Goal: Task Accomplishment & Management: Use online tool/utility

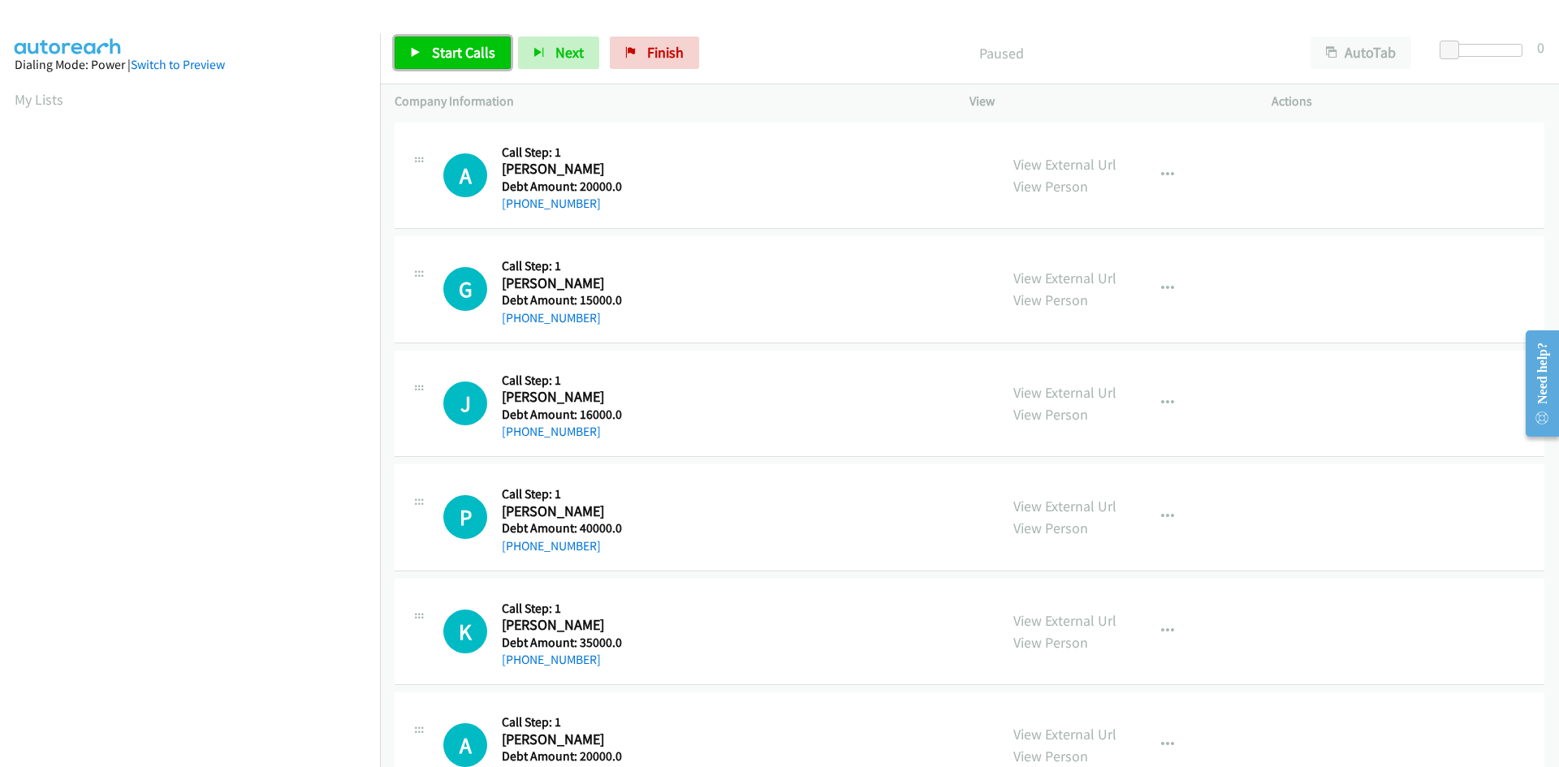
click at [435, 51] on span "Start Calls" at bounding box center [463, 52] width 63 height 19
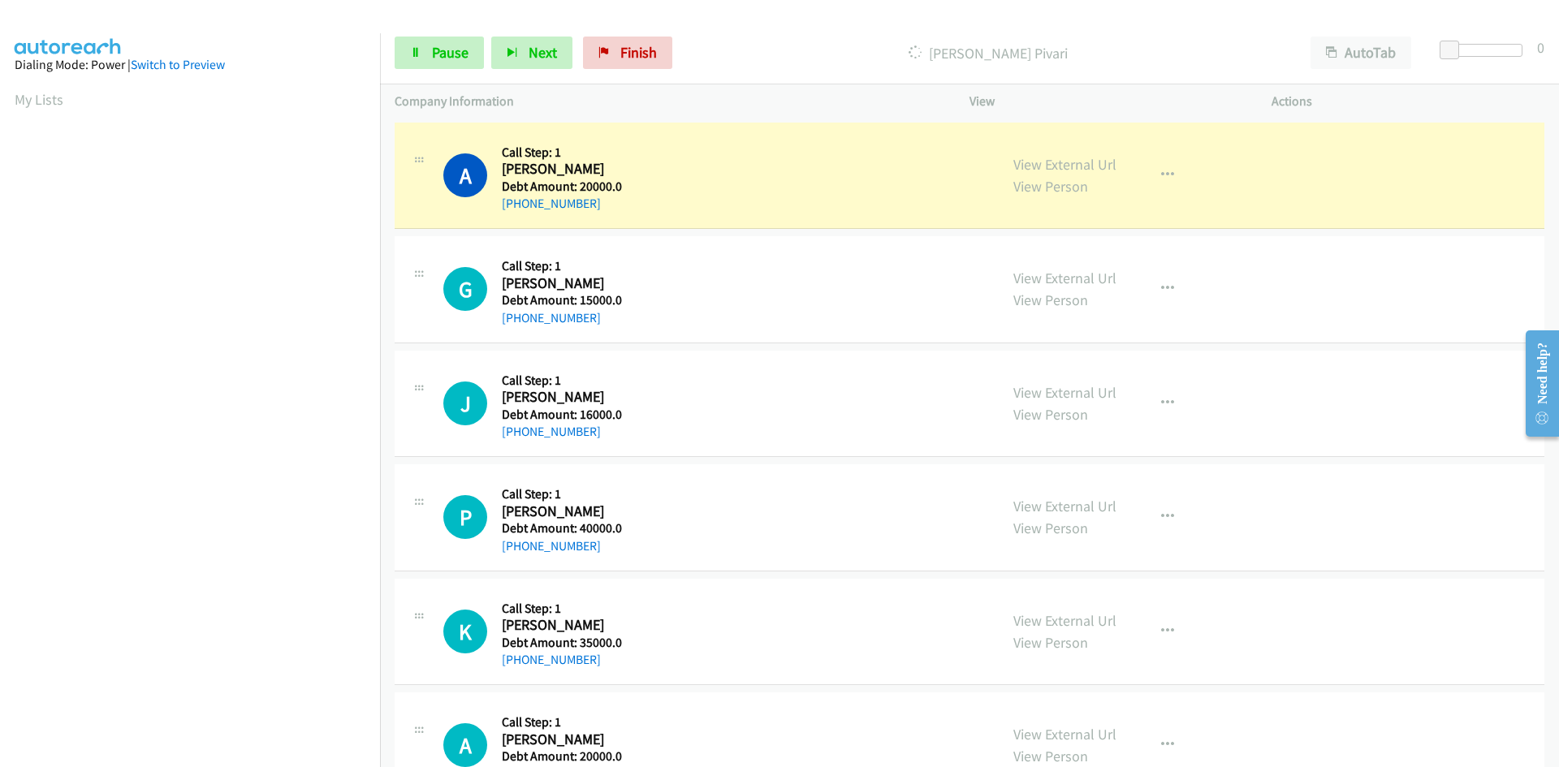
scroll to position [143, 0]
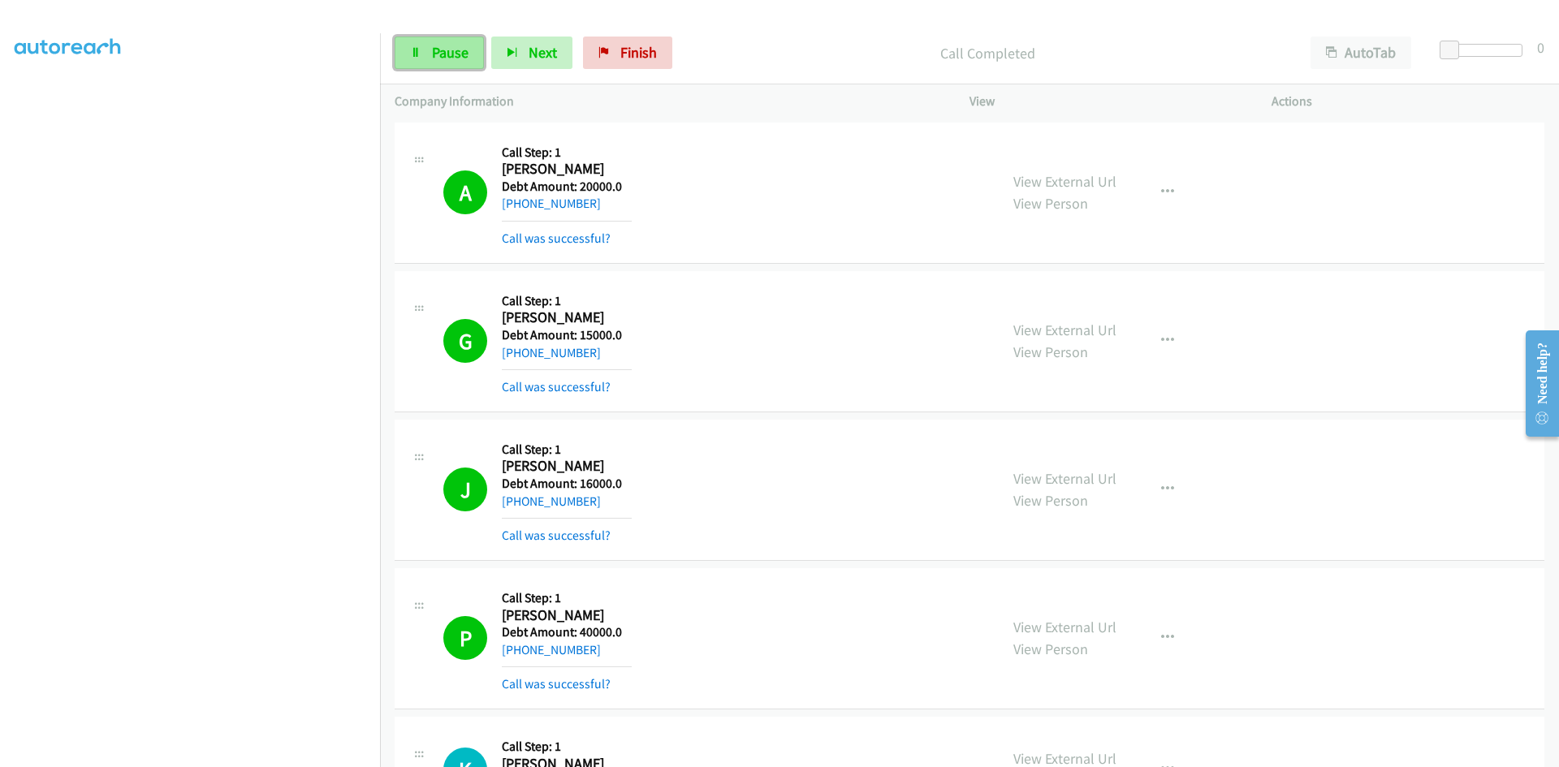
click at [446, 67] on link "Pause" at bounding box center [438, 53] width 89 height 32
click at [1180, 662] on div "View External Url View Person View External Url Schedule/Manage Callback Skip C…" at bounding box center [1156, 638] width 317 height 111
click at [434, 48] on span "Start Calls" at bounding box center [463, 52] width 63 height 19
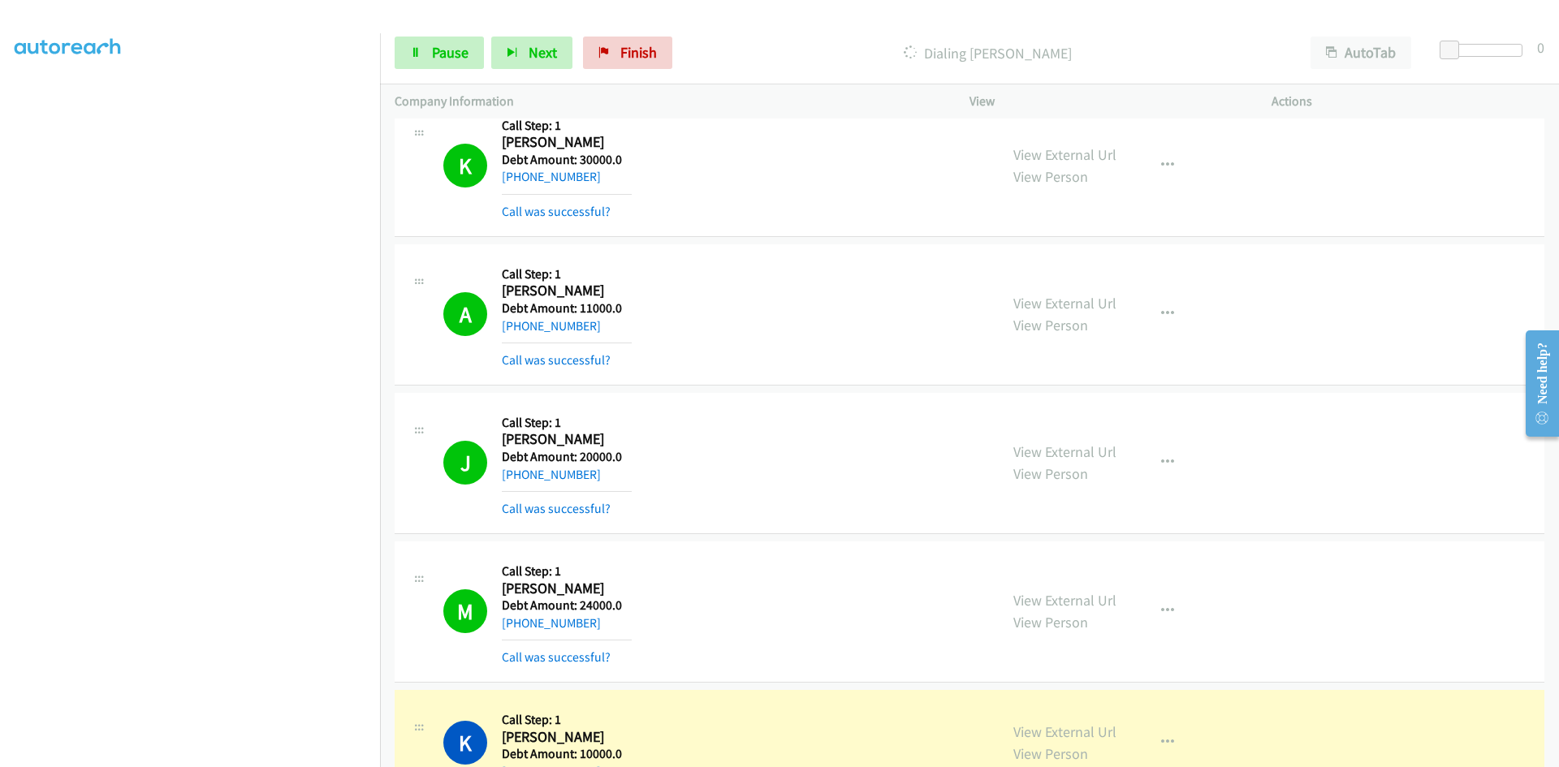
scroll to position [1299, 0]
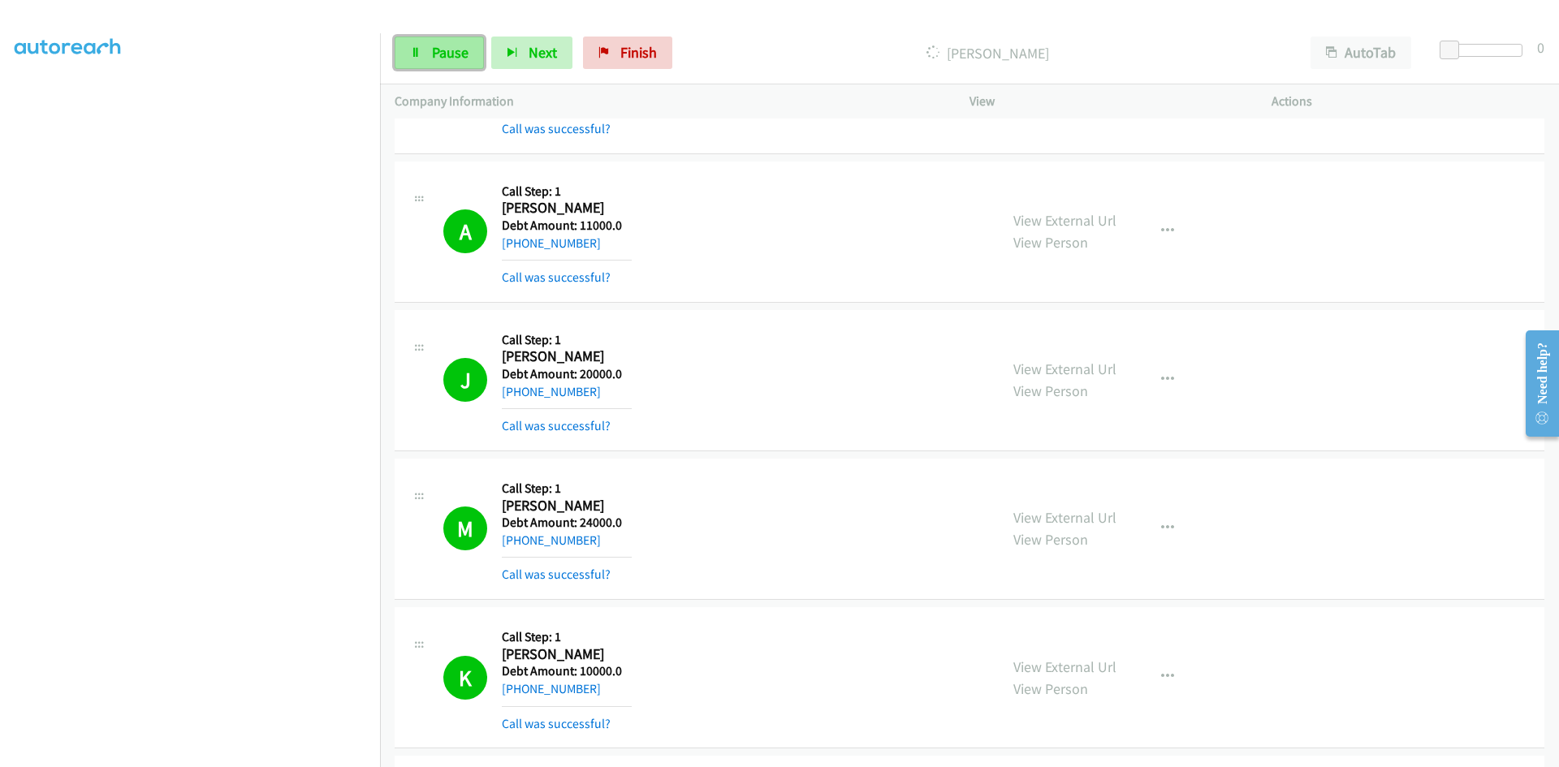
click at [433, 51] on span "Pause" at bounding box center [450, 52] width 37 height 19
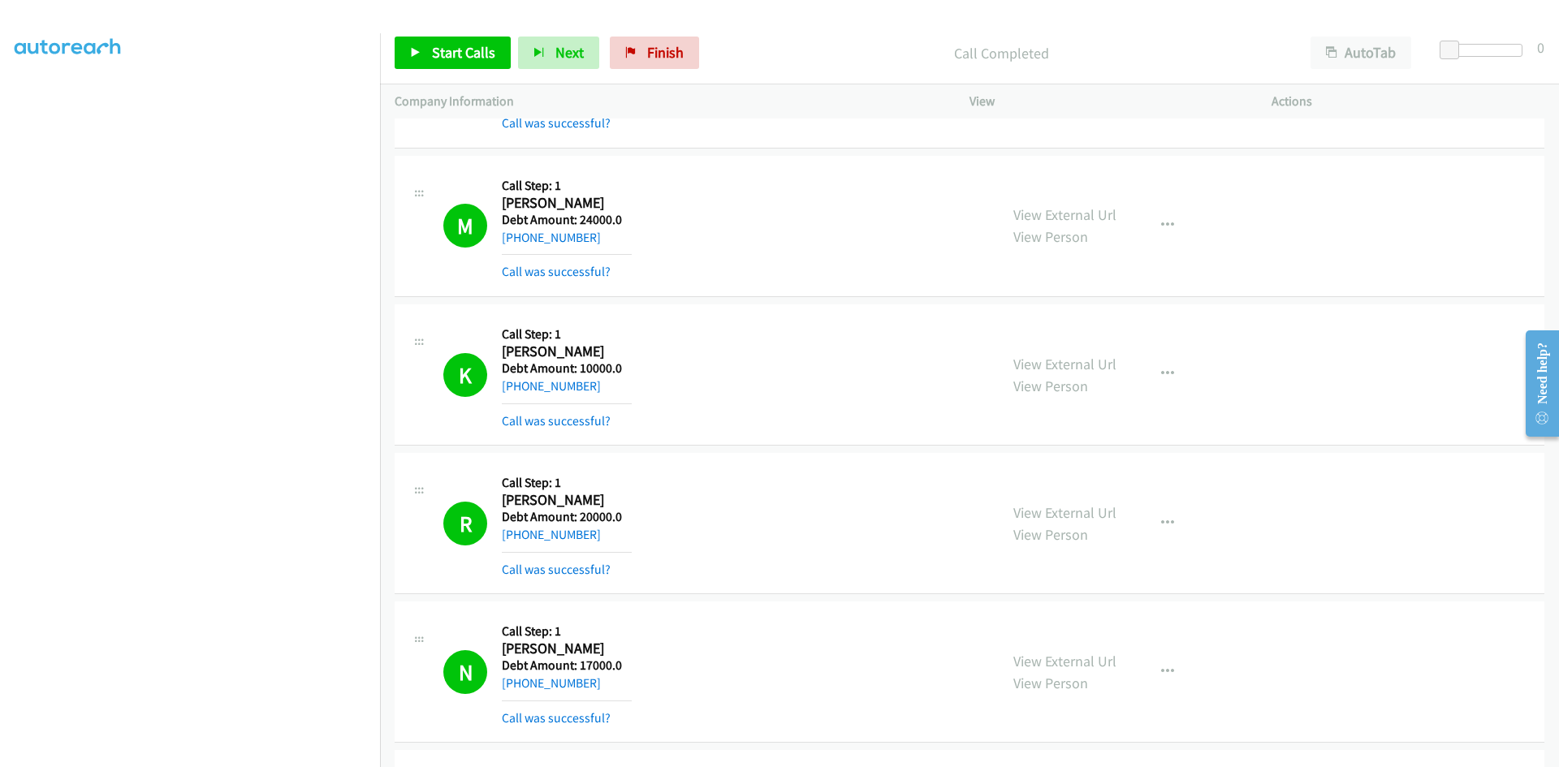
scroll to position [1705, 0]
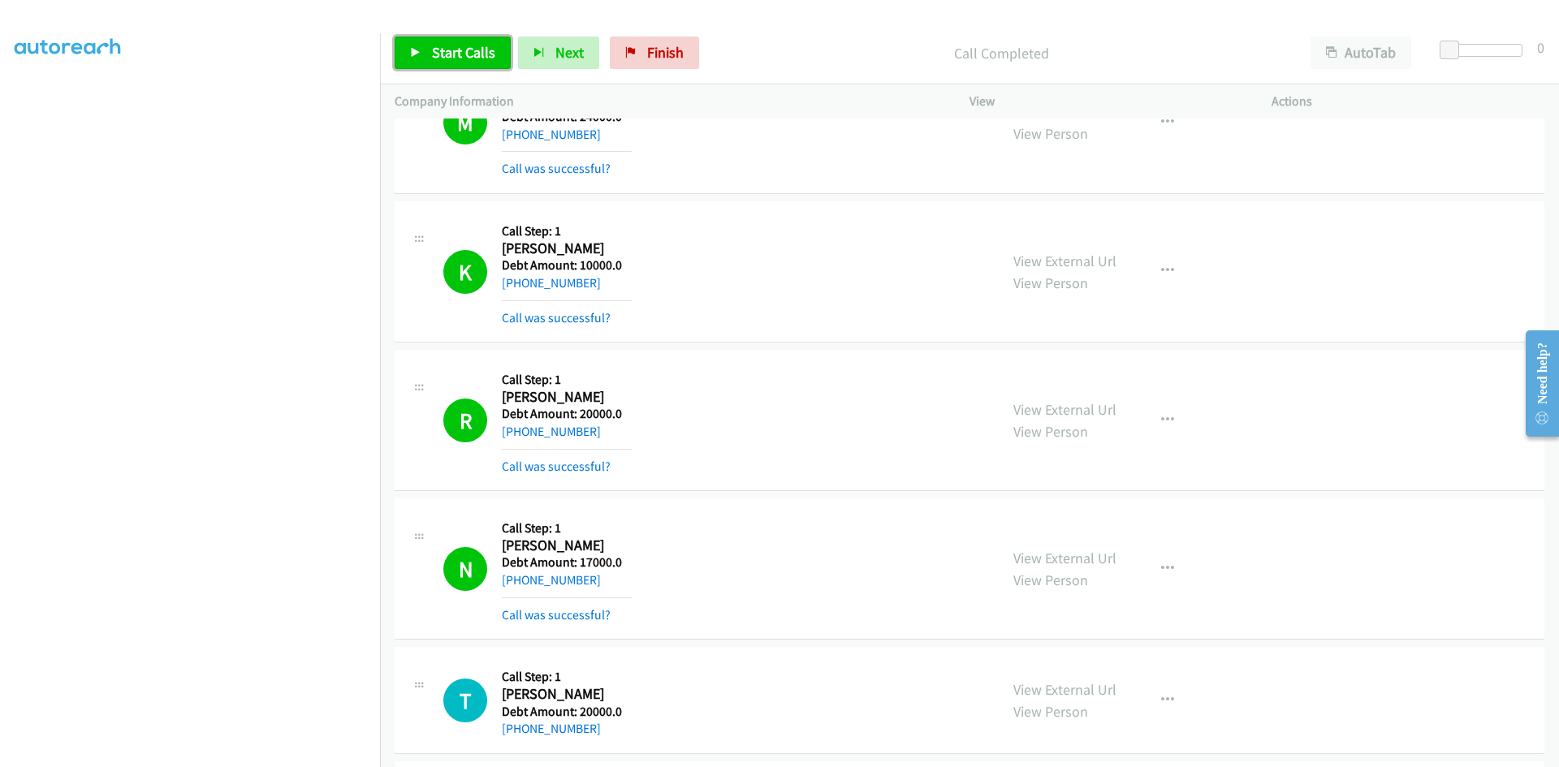
click at [438, 45] on span "Start Calls" at bounding box center [463, 52] width 63 height 19
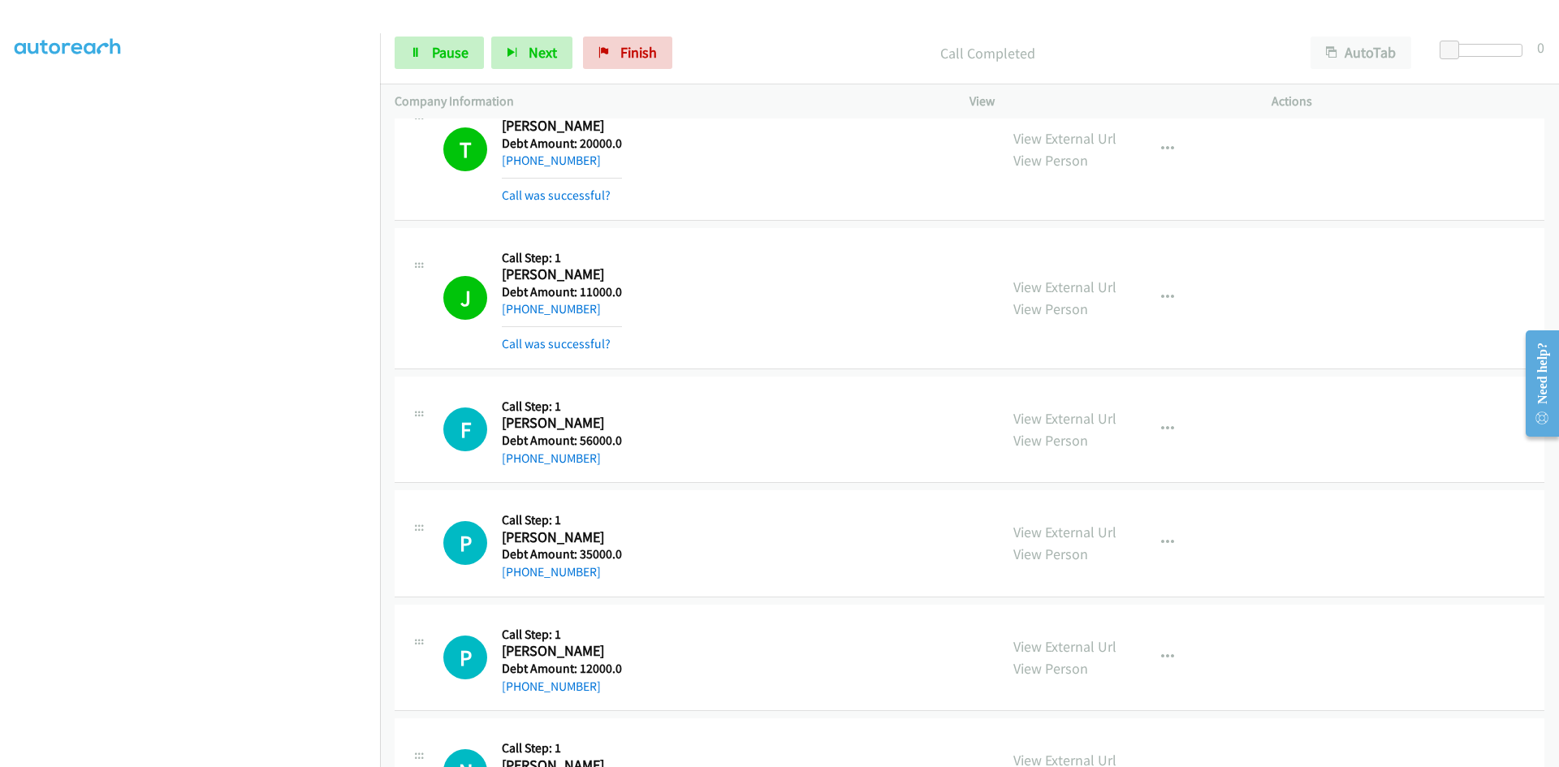
scroll to position [2192, 0]
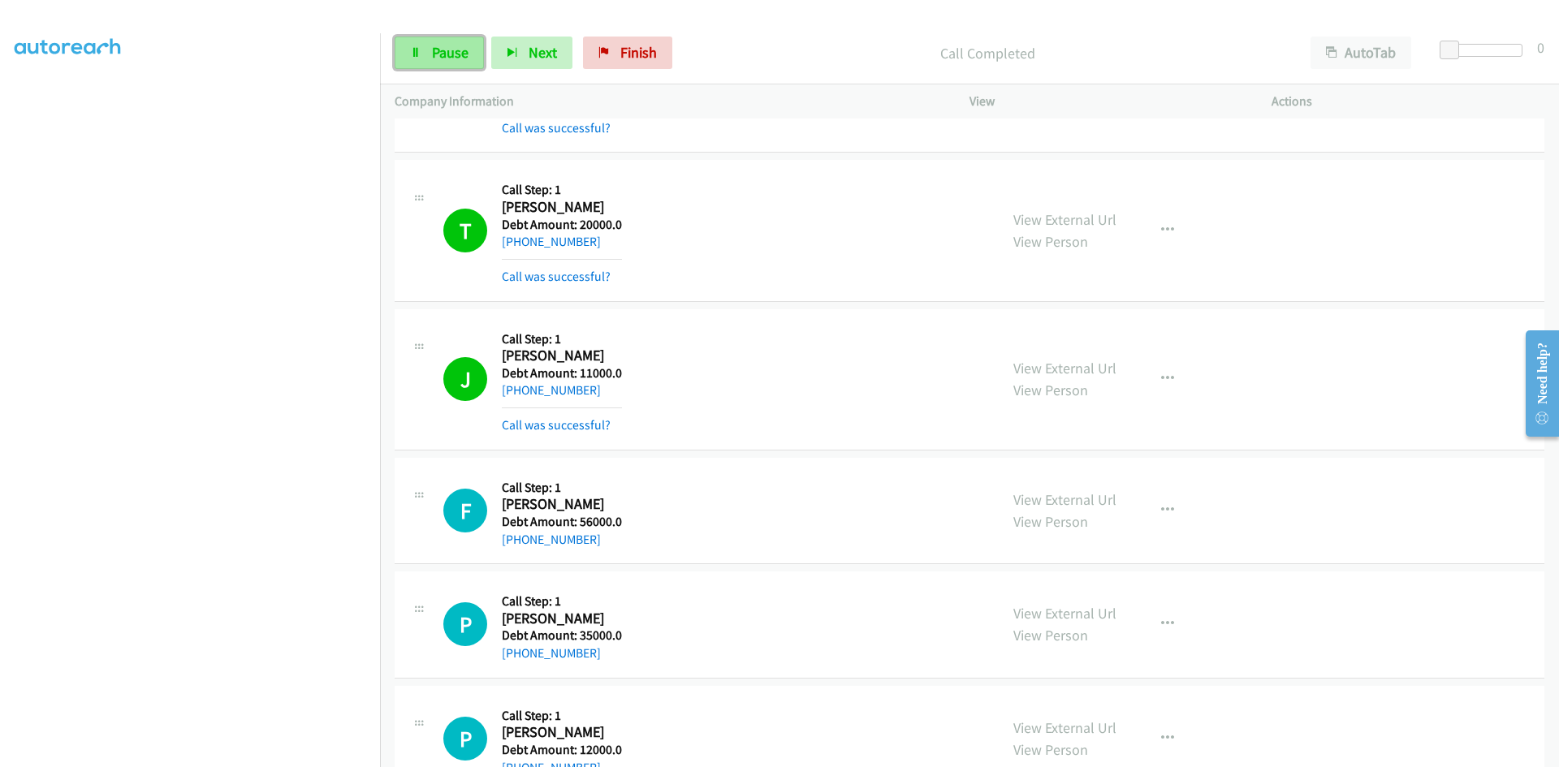
click at [402, 52] on link "Pause" at bounding box center [438, 53] width 89 height 32
click at [423, 53] on link "Start Calls" at bounding box center [452, 53] width 116 height 32
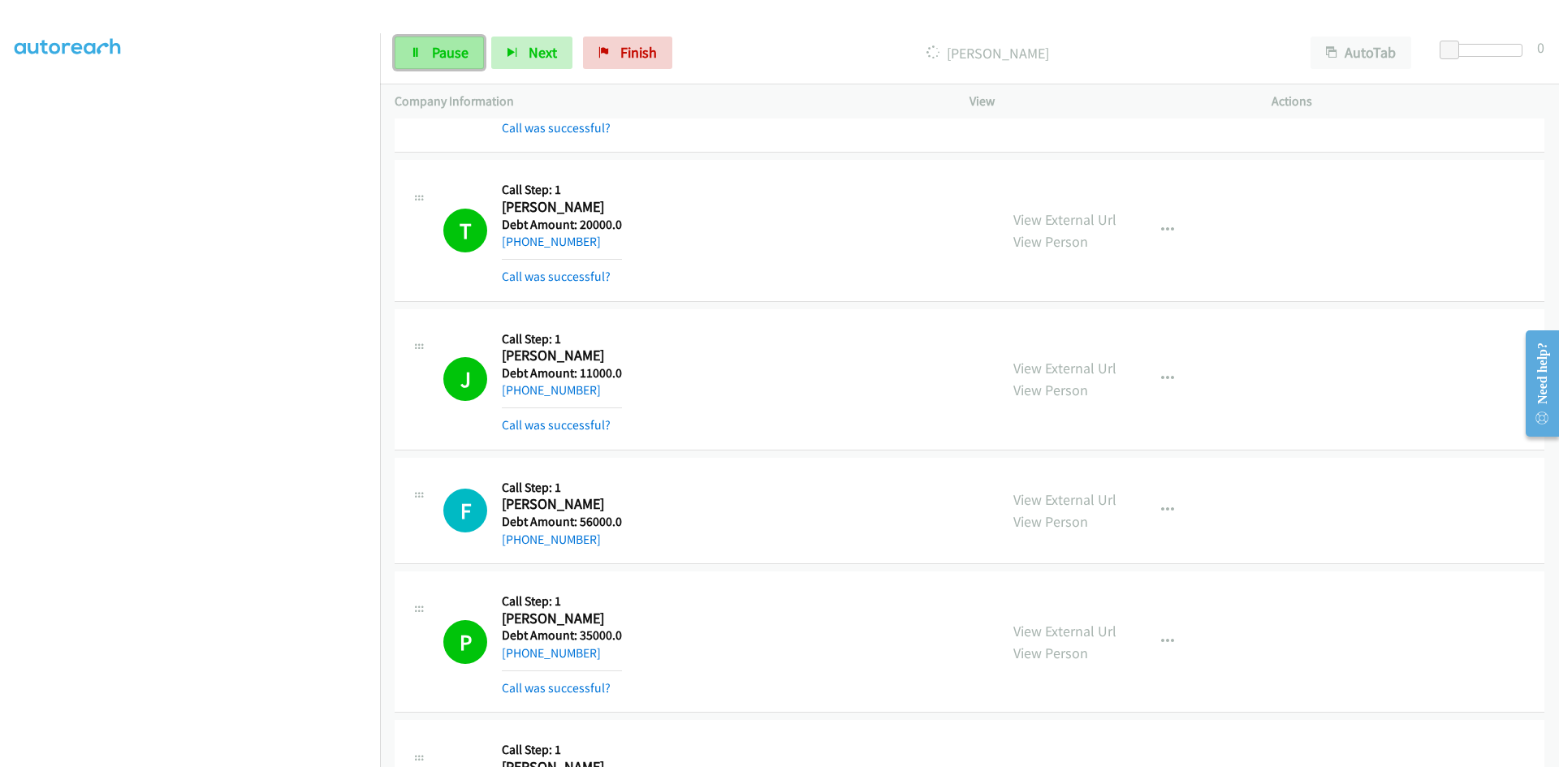
click at [455, 48] on span "Pause" at bounding box center [450, 52] width 37 height 19
click at [428, 41] on link "Start Calls" at bounding box center [452, 53] width 116 height 32
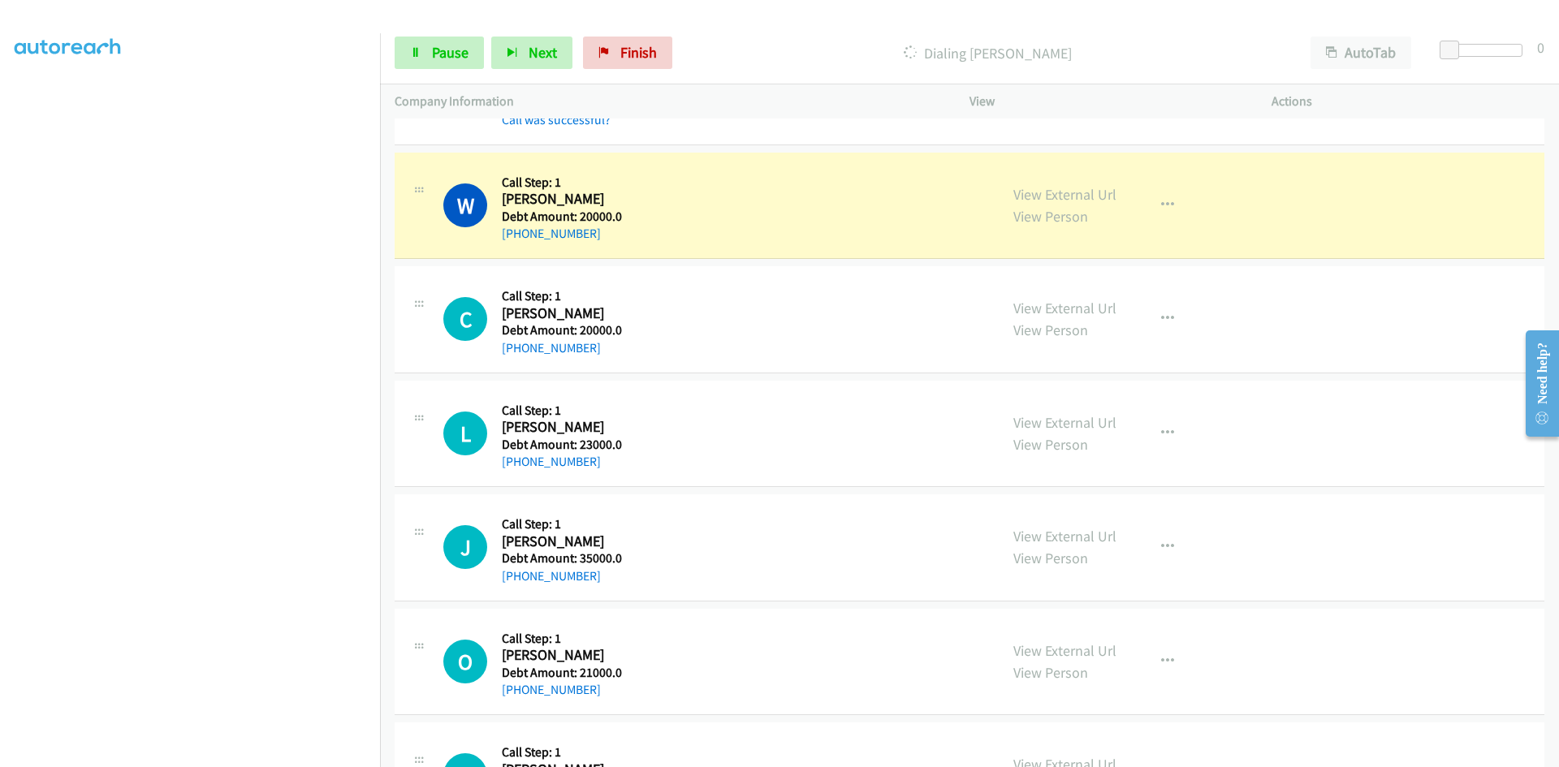
scroll to position [4302, 0]
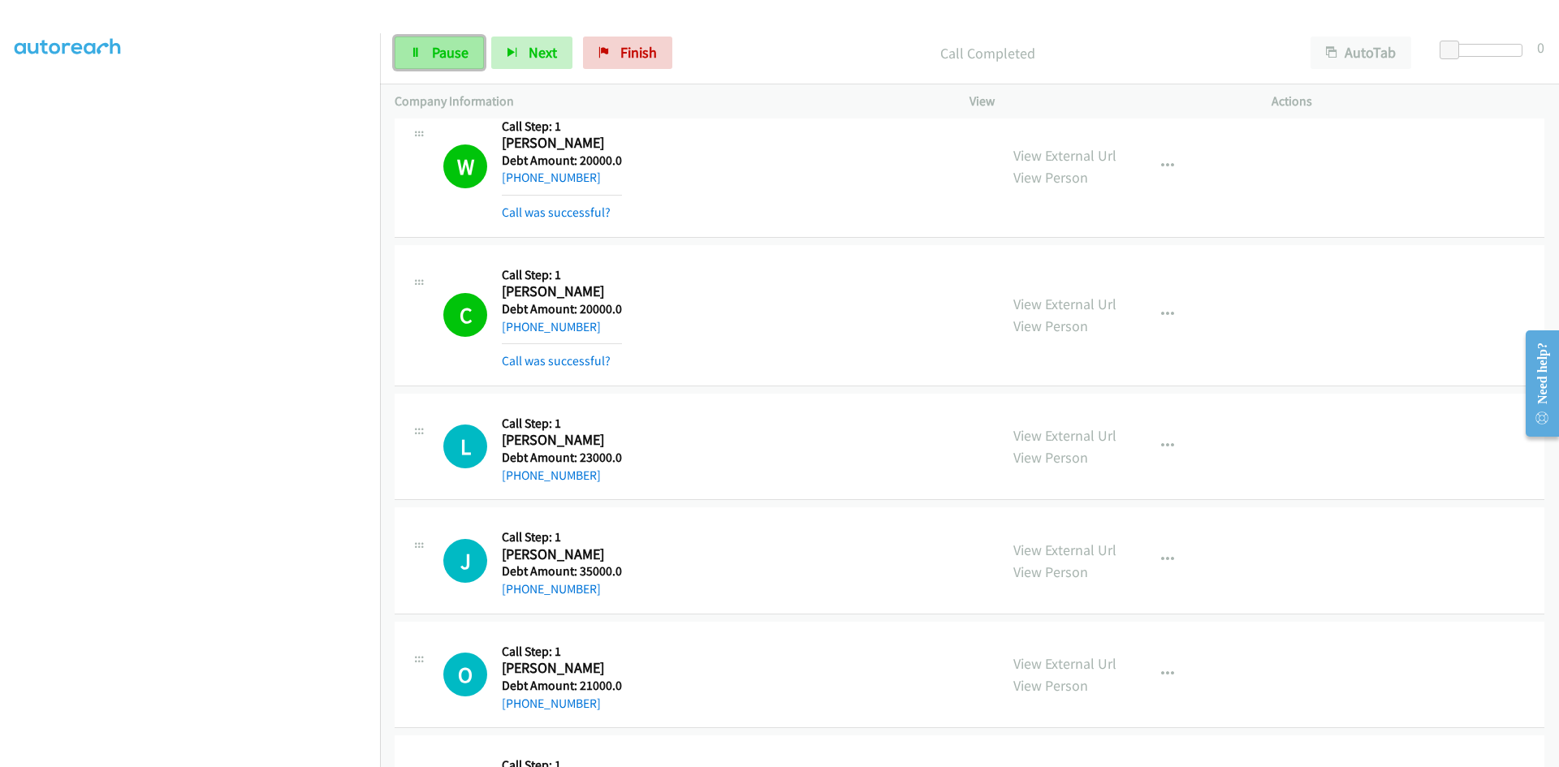
click at [442, 41] on link "Pause" at bounding box center [438, 53] width 89 height 32
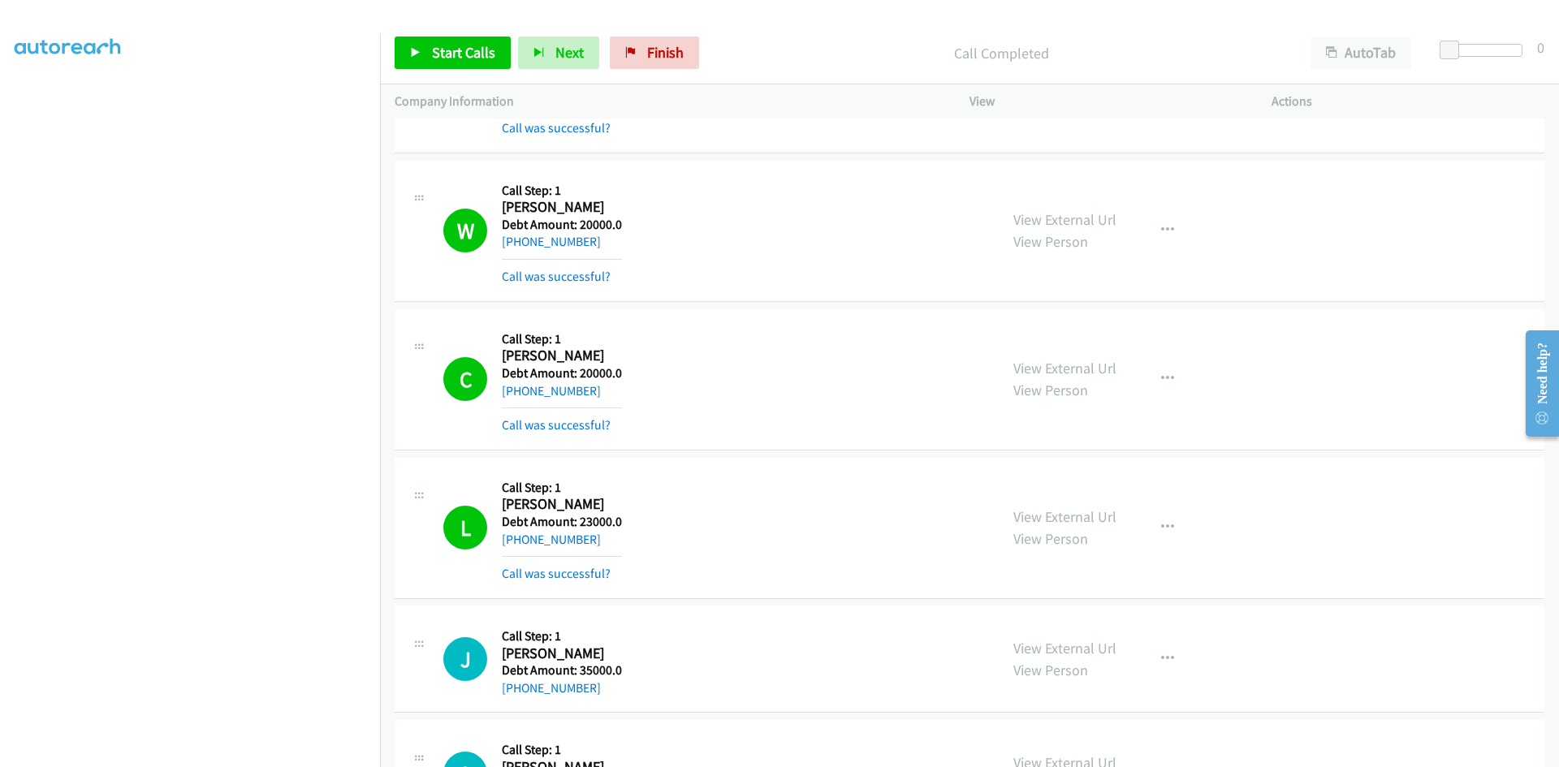
scroll to position [3977, 0]
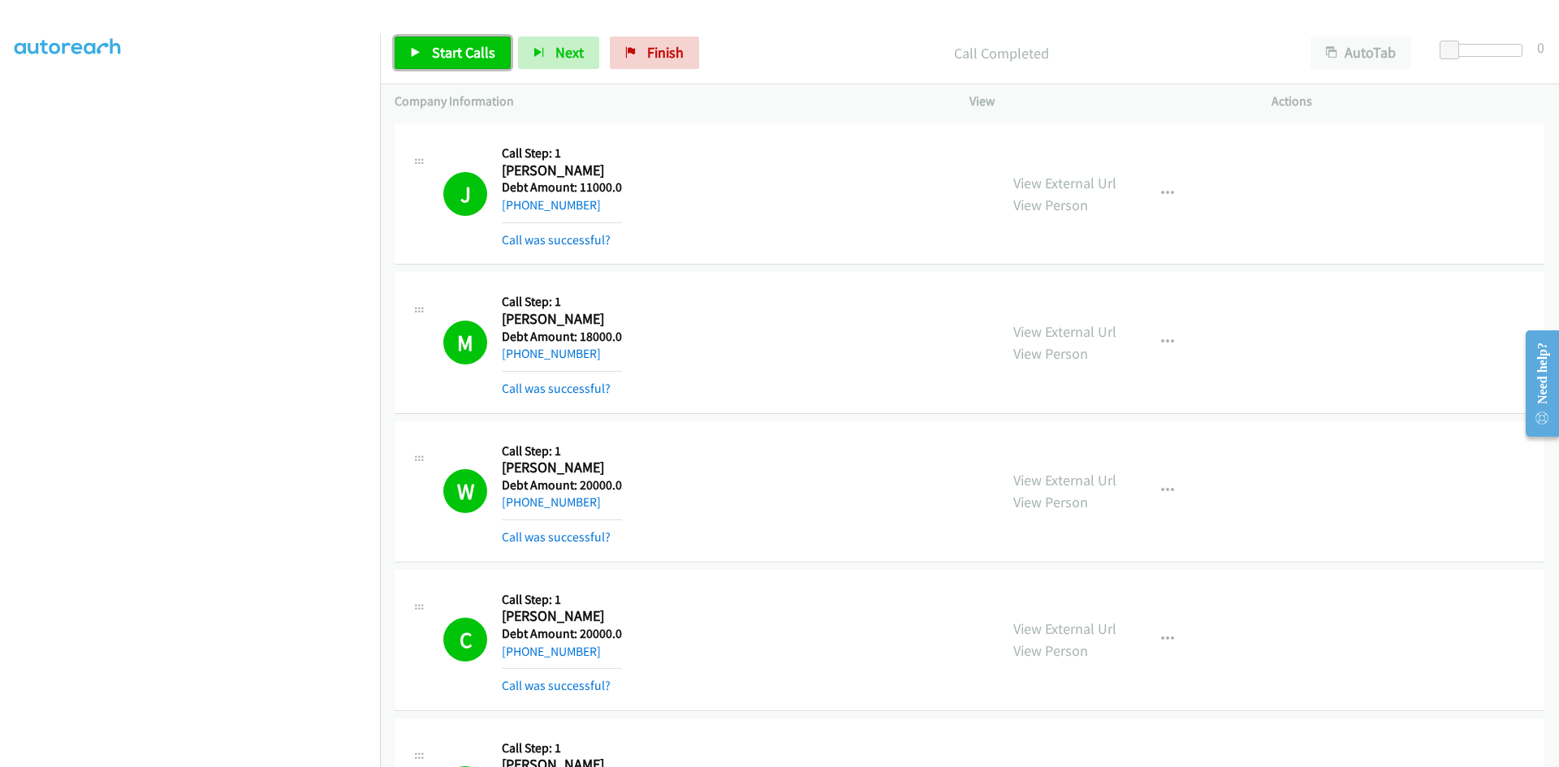
click at [446, 54] on span "Start Calls" at bounding box center [463, 52] width 63 height 19
click at [460, 54] on span "Pause" at bounding box center [450, 52] width 37 height 19
click at [460, 54] on span "Start Calls" at bounding box center [463, 52] width 63 height 19
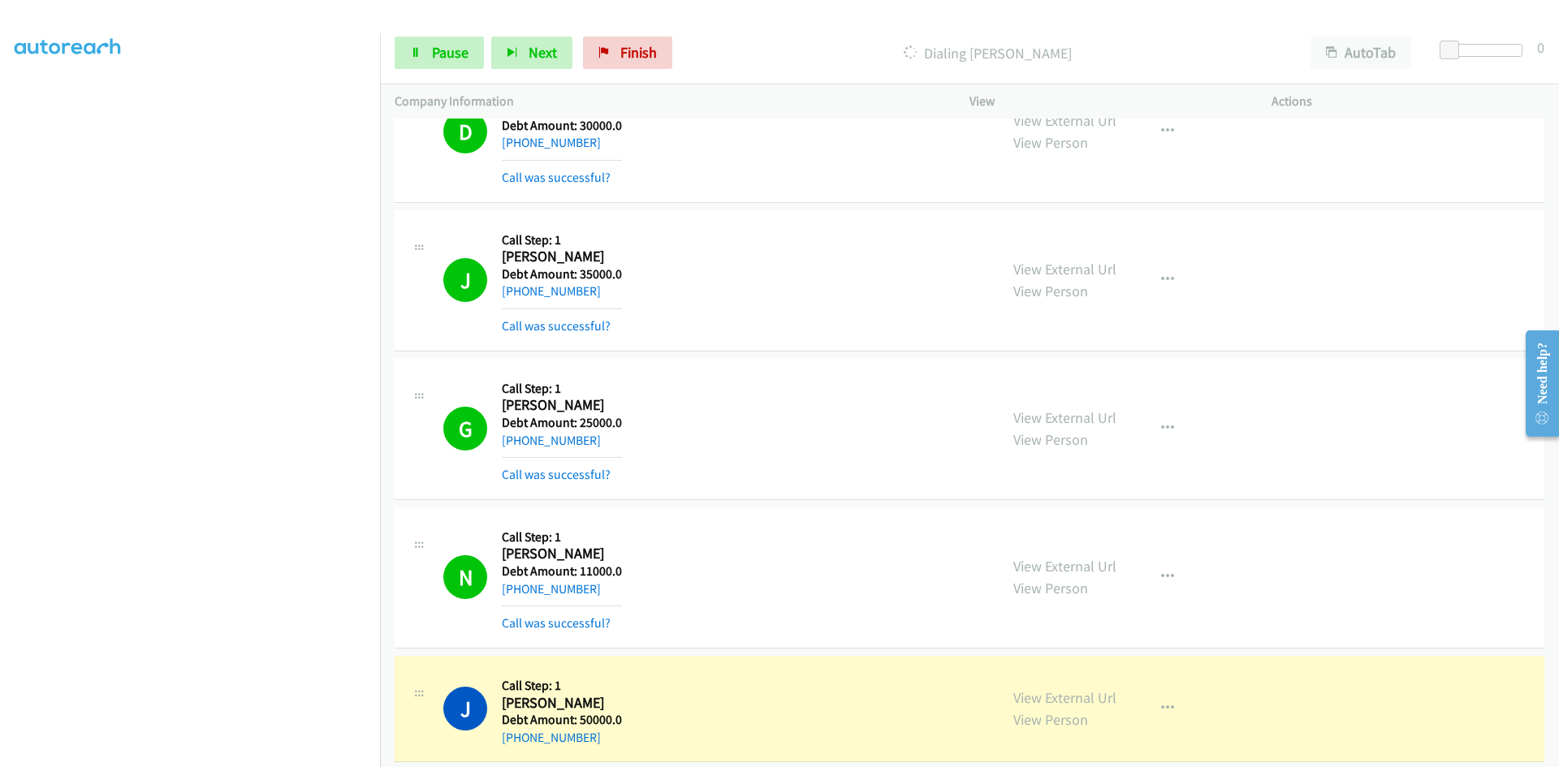
scroll to position [6250, 0]
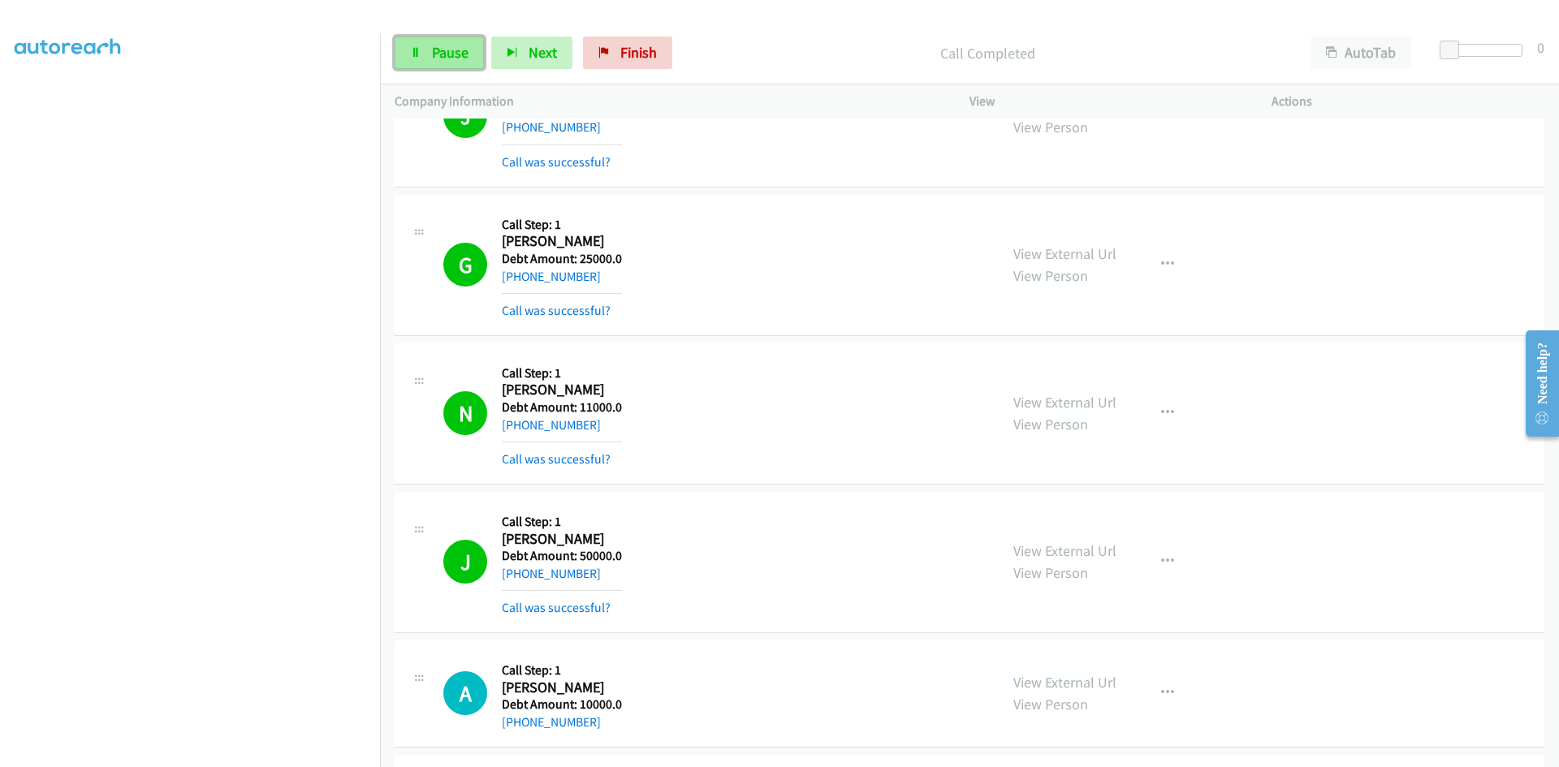
click at [442, 48] on span "Pause" at bounding box center [450, 52] width 37 height 19
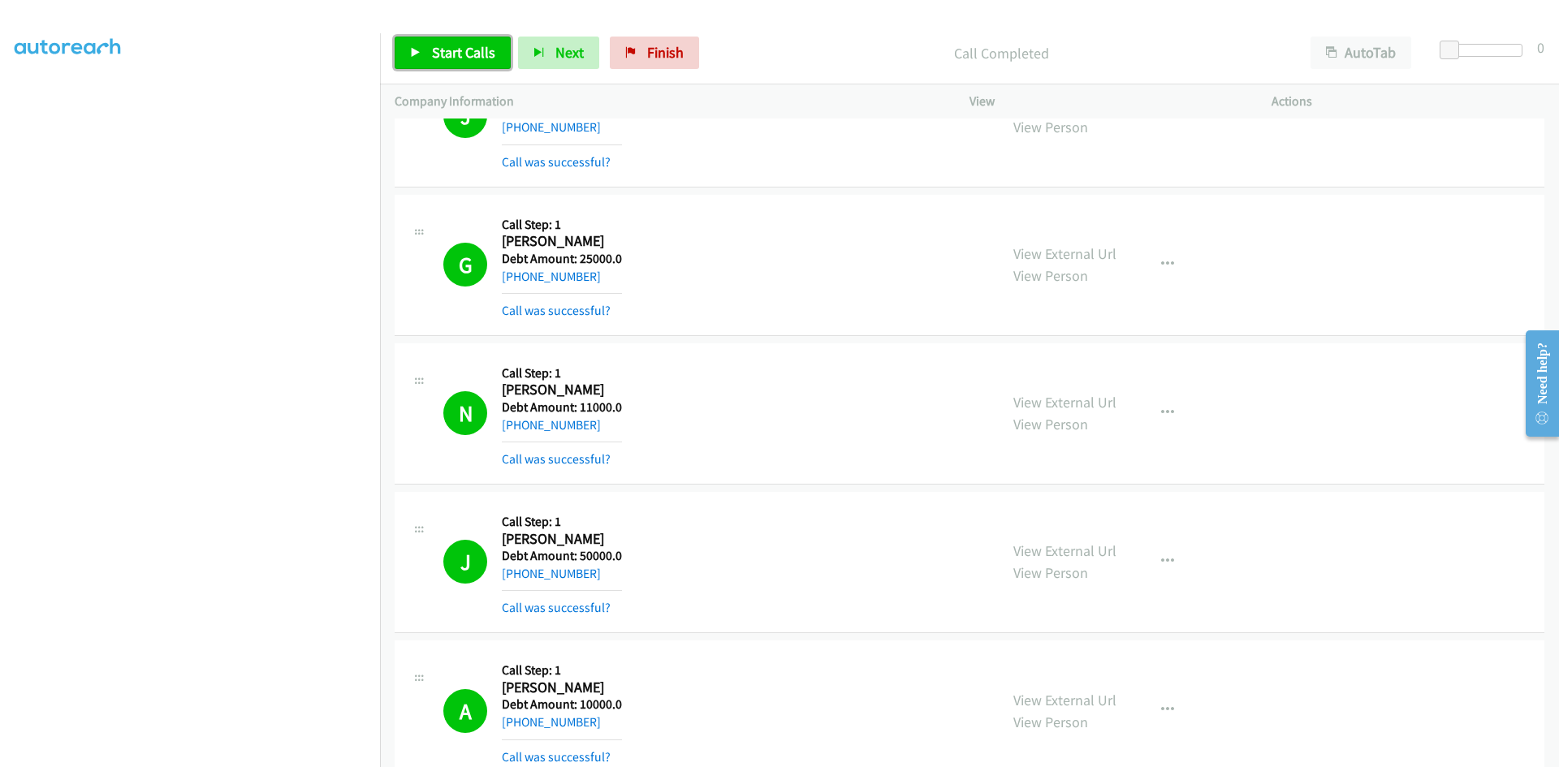
click at [451, 51] on span "Start Calls" at bounding box center [463, 52] width 63 height 19
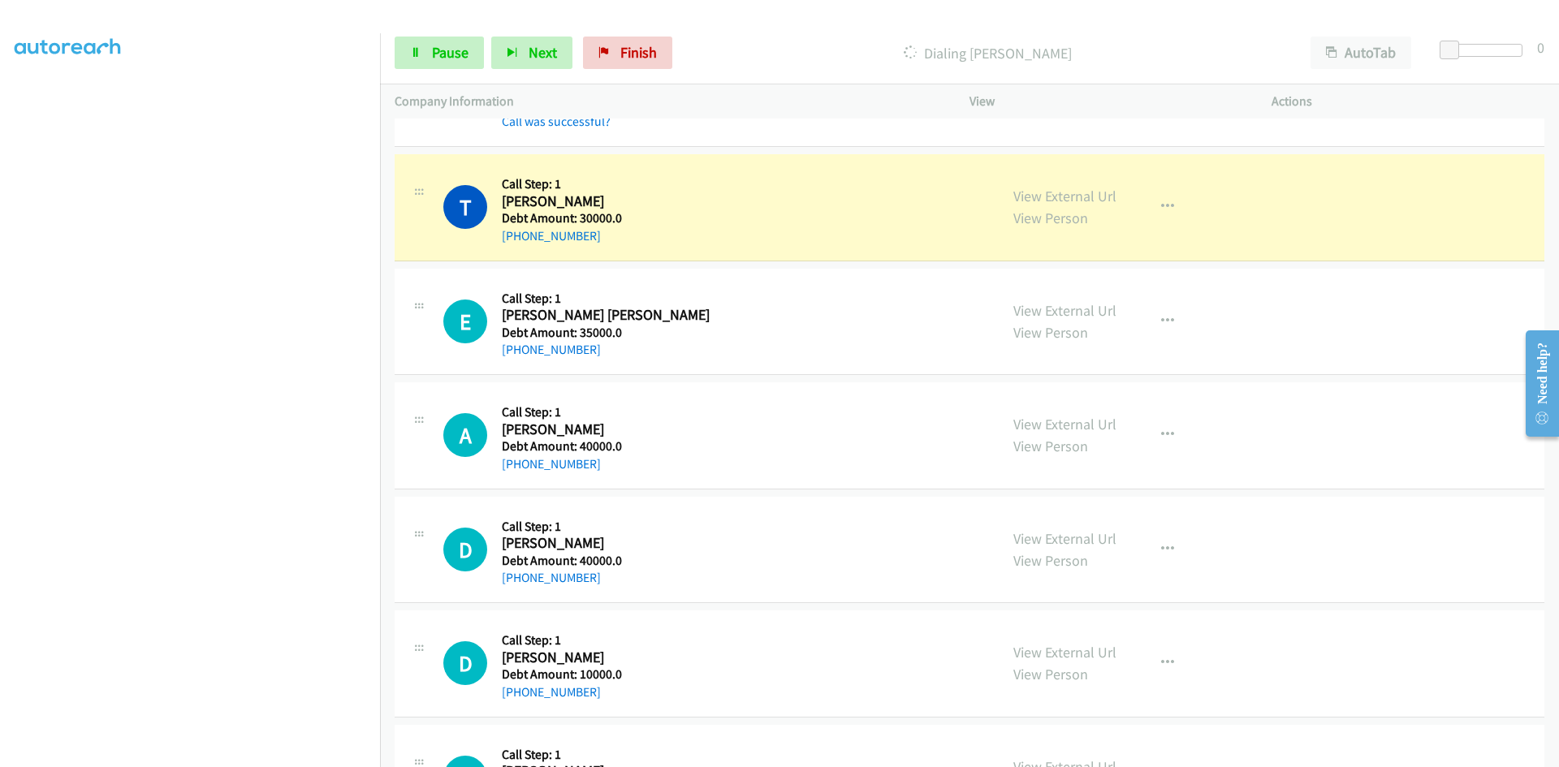
scroll to position [7955, 0]
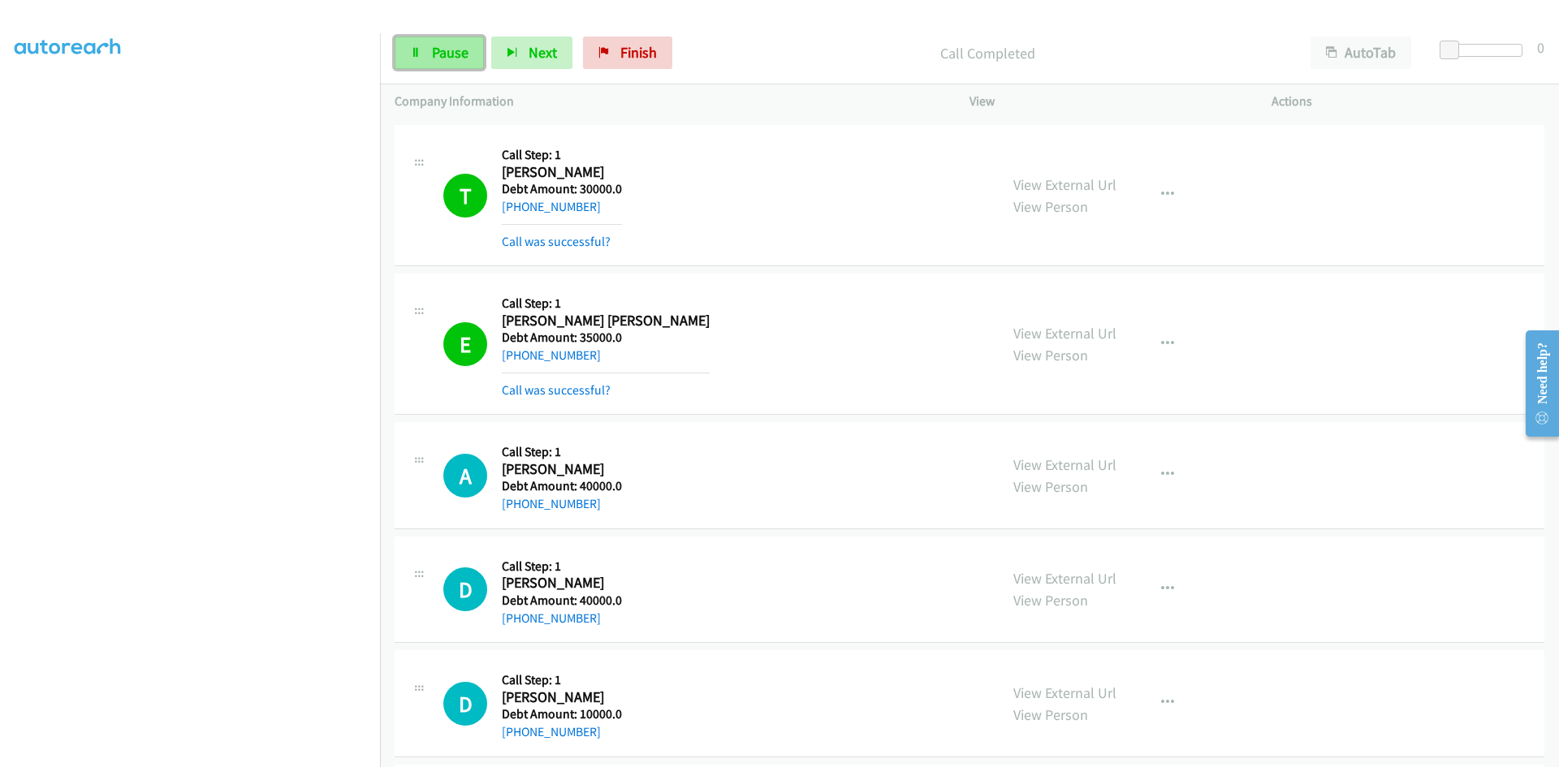
click at [446, 61] on span "Pause" at bounding box center [450, 52] width 37 height 19
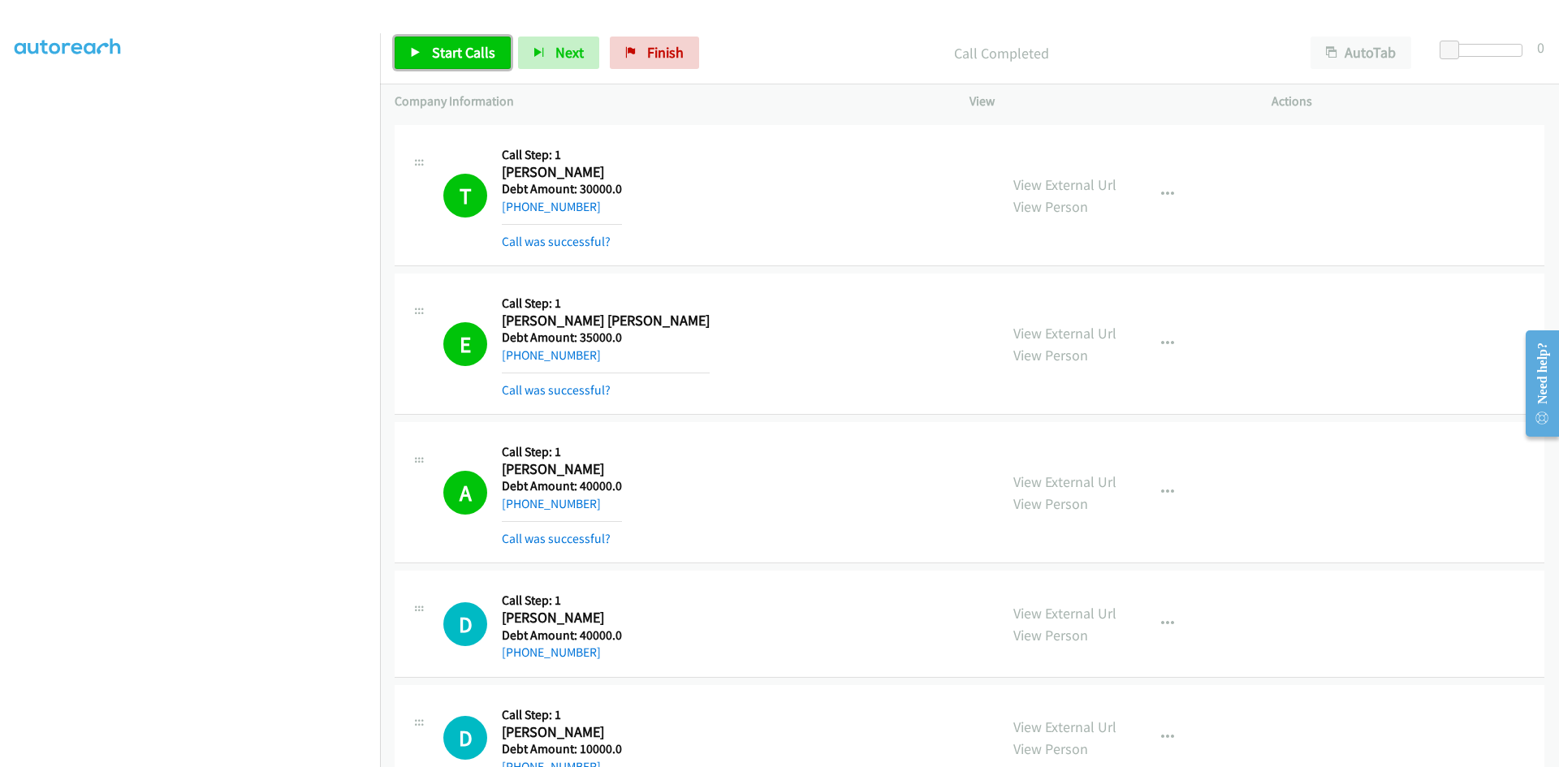
click at [465, 51] on span "Start Calls" at bounding box center [463, 52] width 63 height 19
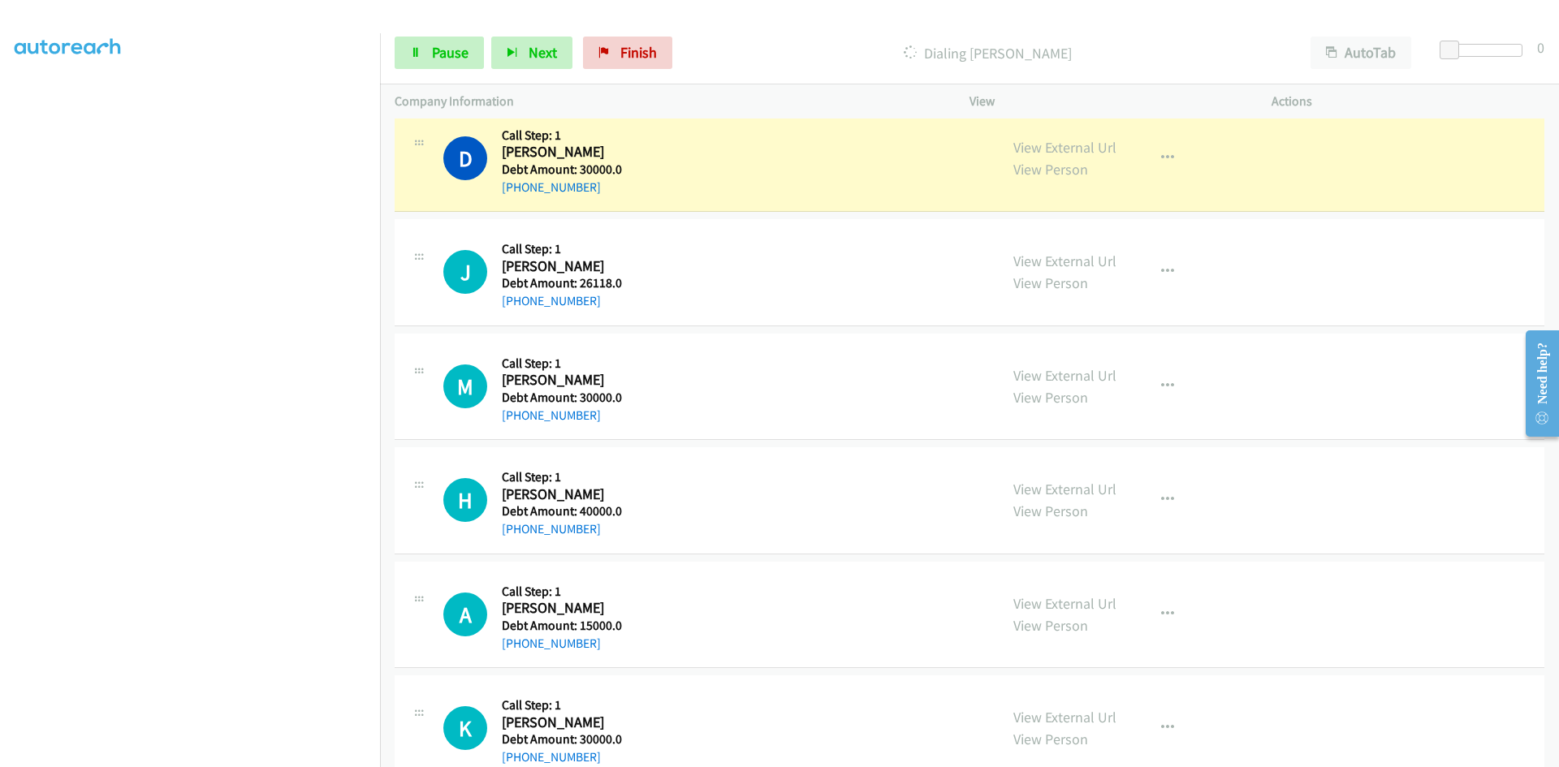
scroll to position [8442, 0]
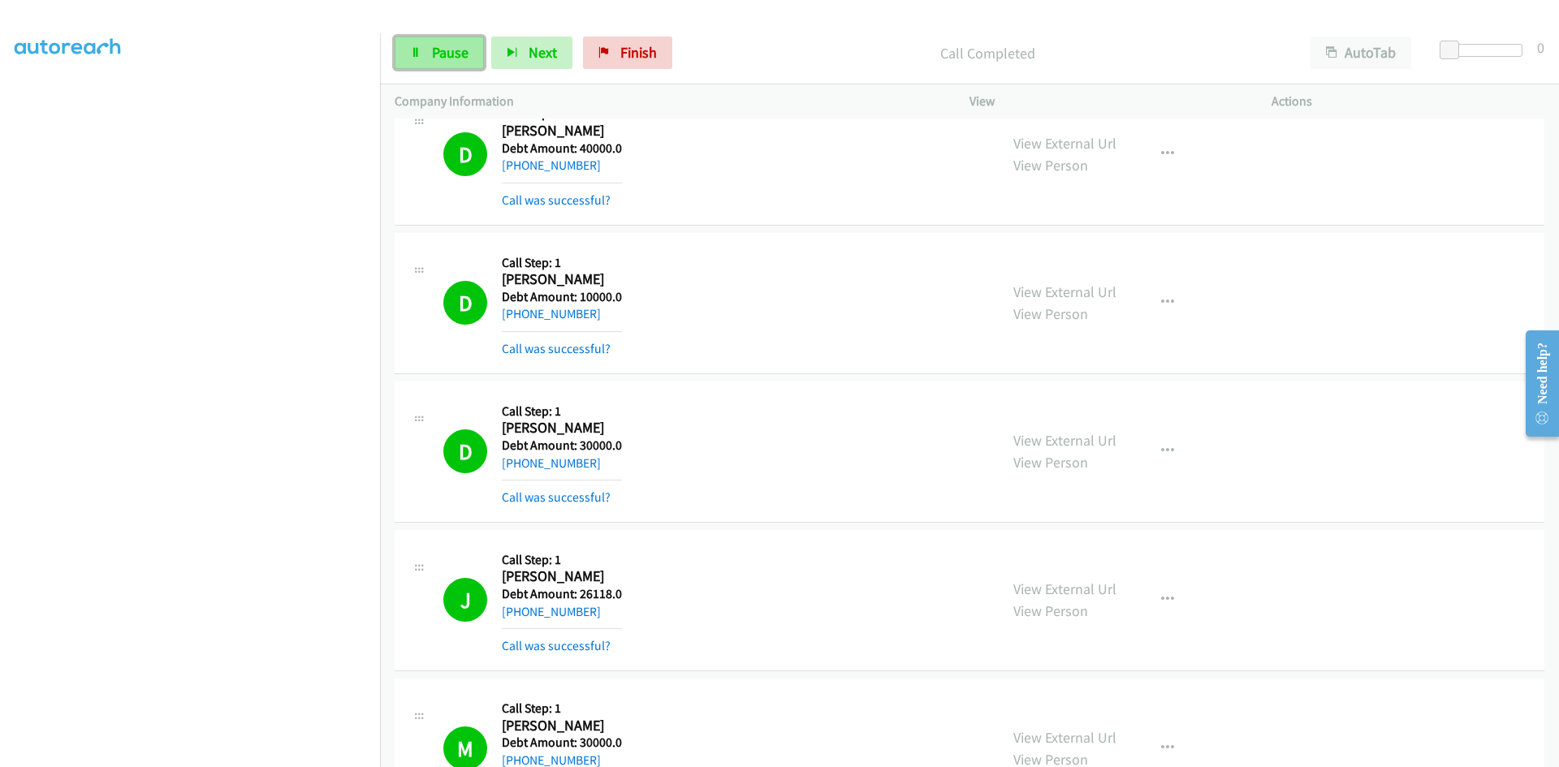
click at [433, 58] on span "Pause" at bounding box center [450, 52] width 37 height 19
click at [434, 62] on link "Start Calls" at bounding box center [452, 53] width 116 height 32
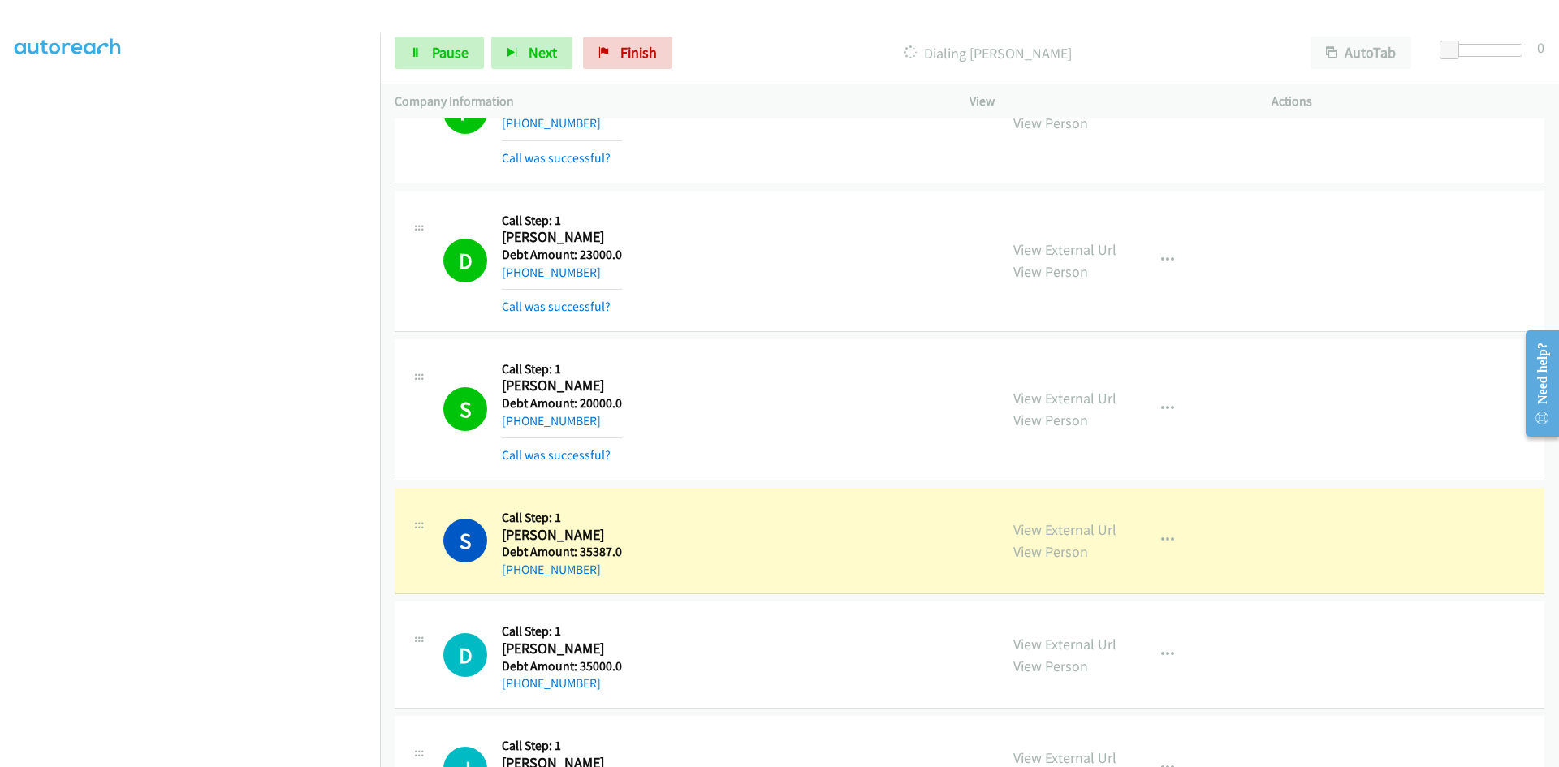
scroll to position [9903, 0]
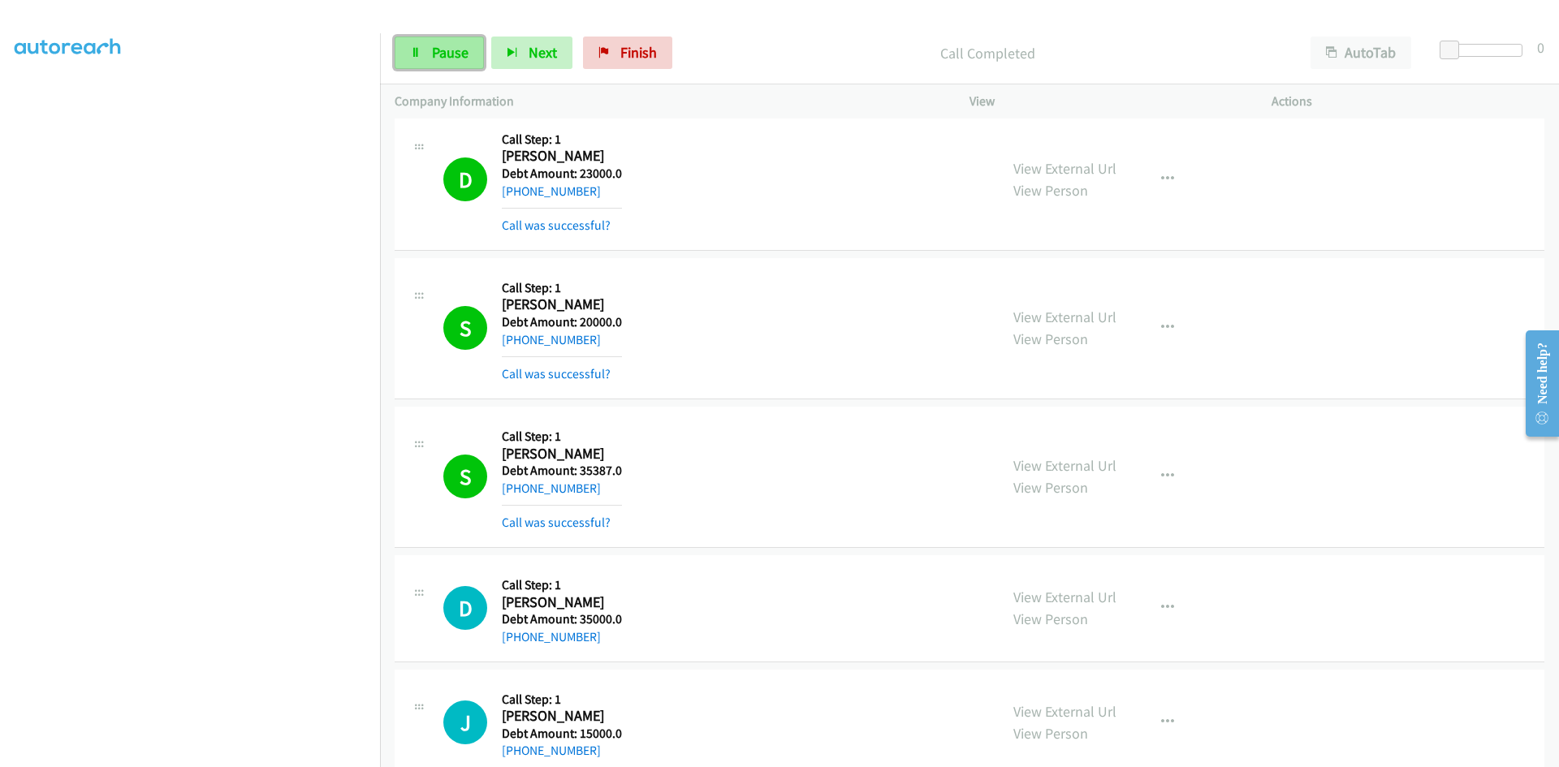
click at [434, 55] on span "Pause" at bounding box center [450, 52] width 37 height 19
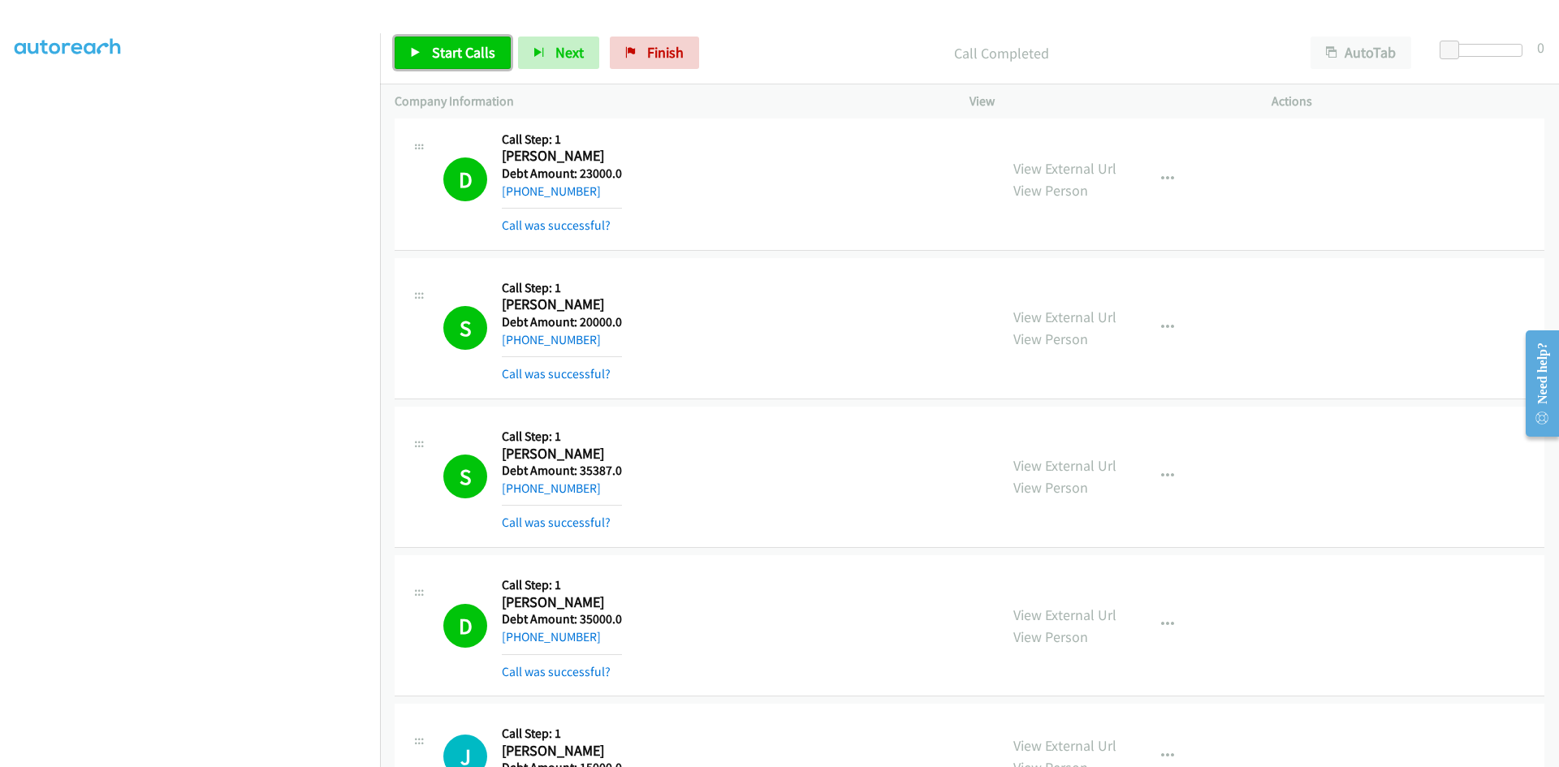
click at [443, 45] on span "Start Calls" at bounding box center [463, 52] width 63 height 19
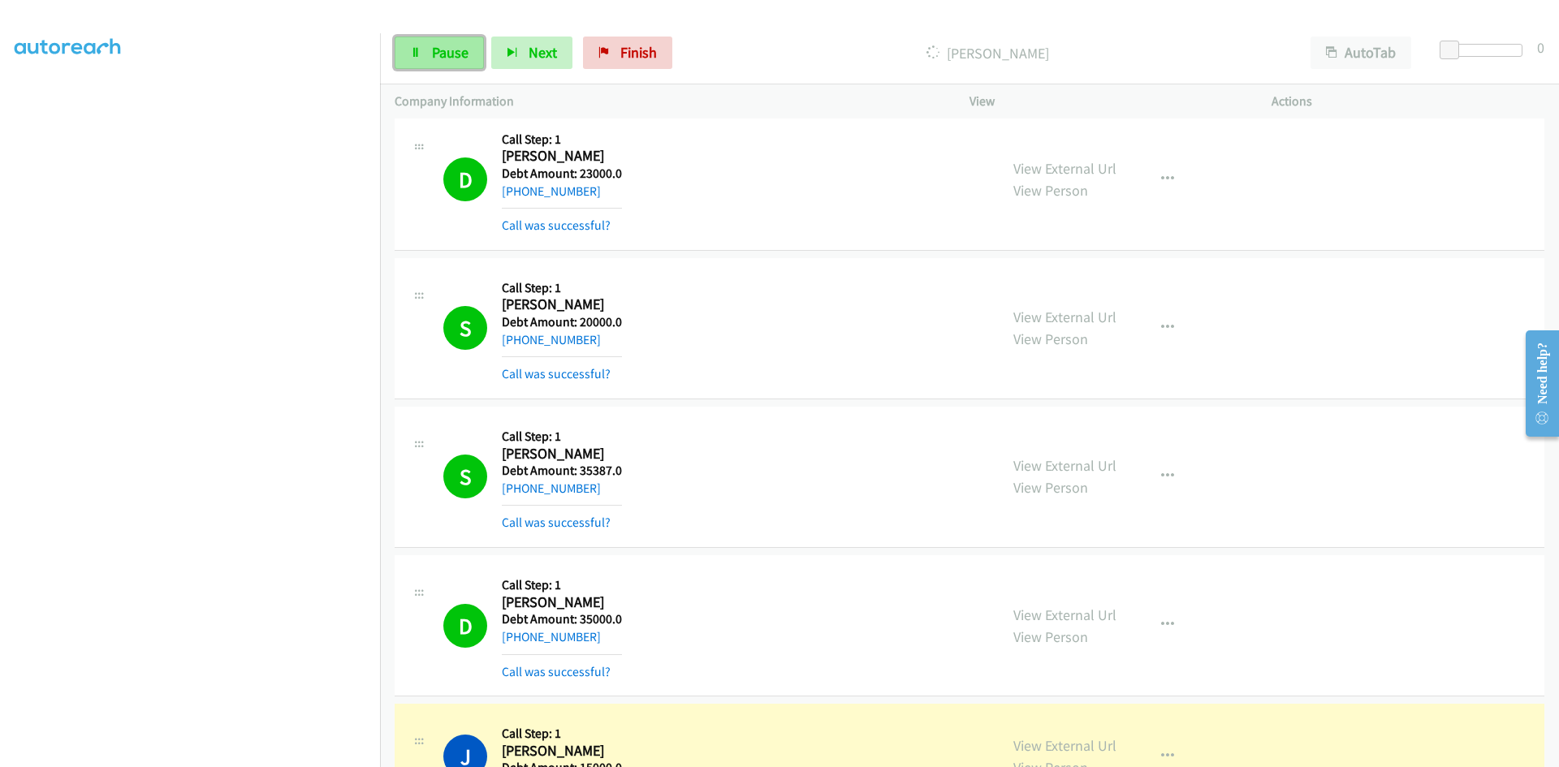
click at [437, 50] on span "Pause" at bounding box center [450, 52] width 37 height 19
click at [442, 50] on span "Start Calls" at bounding box center [463, 52] width 63 height 19
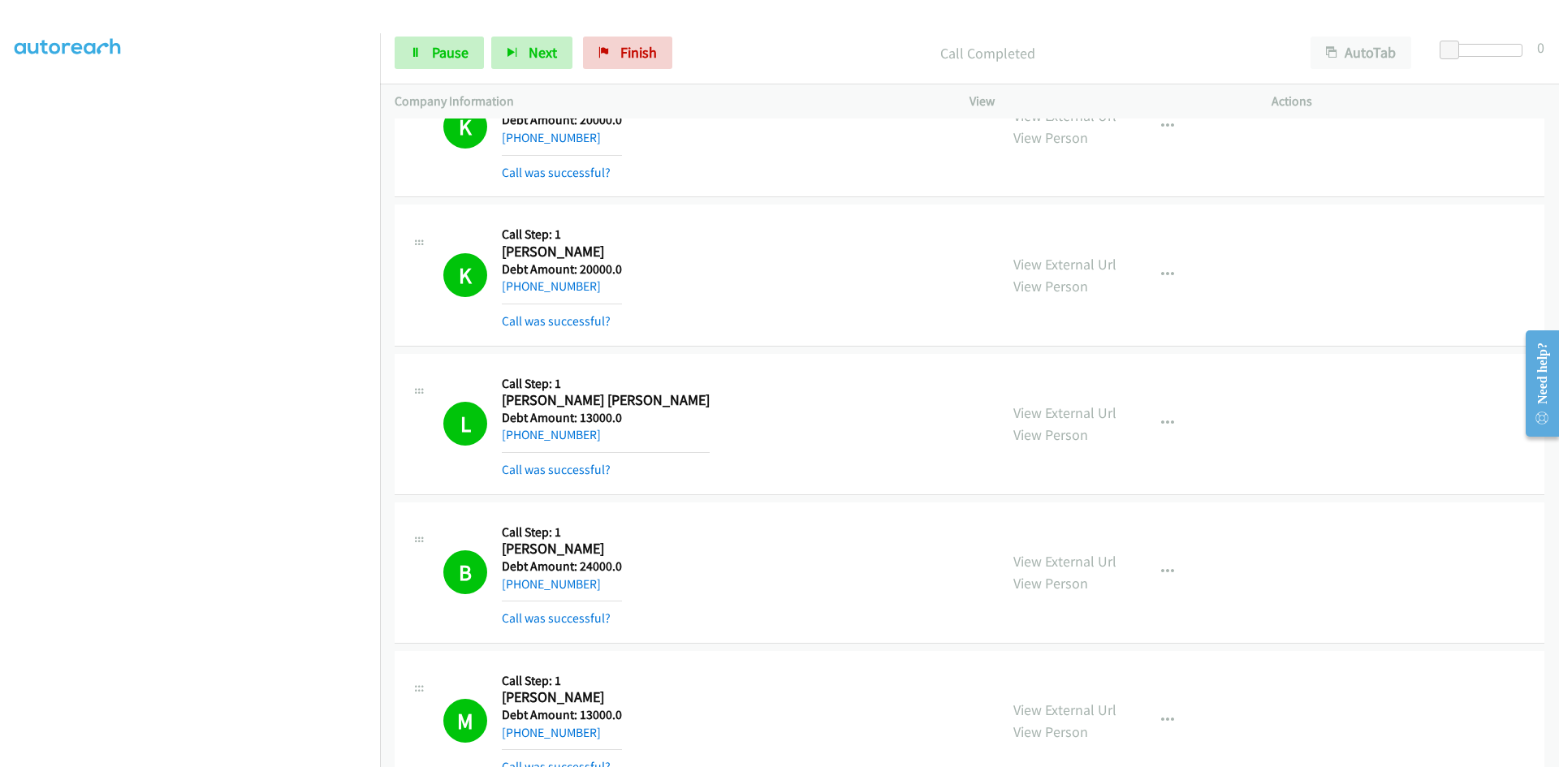
scroll to position [10958, 0]
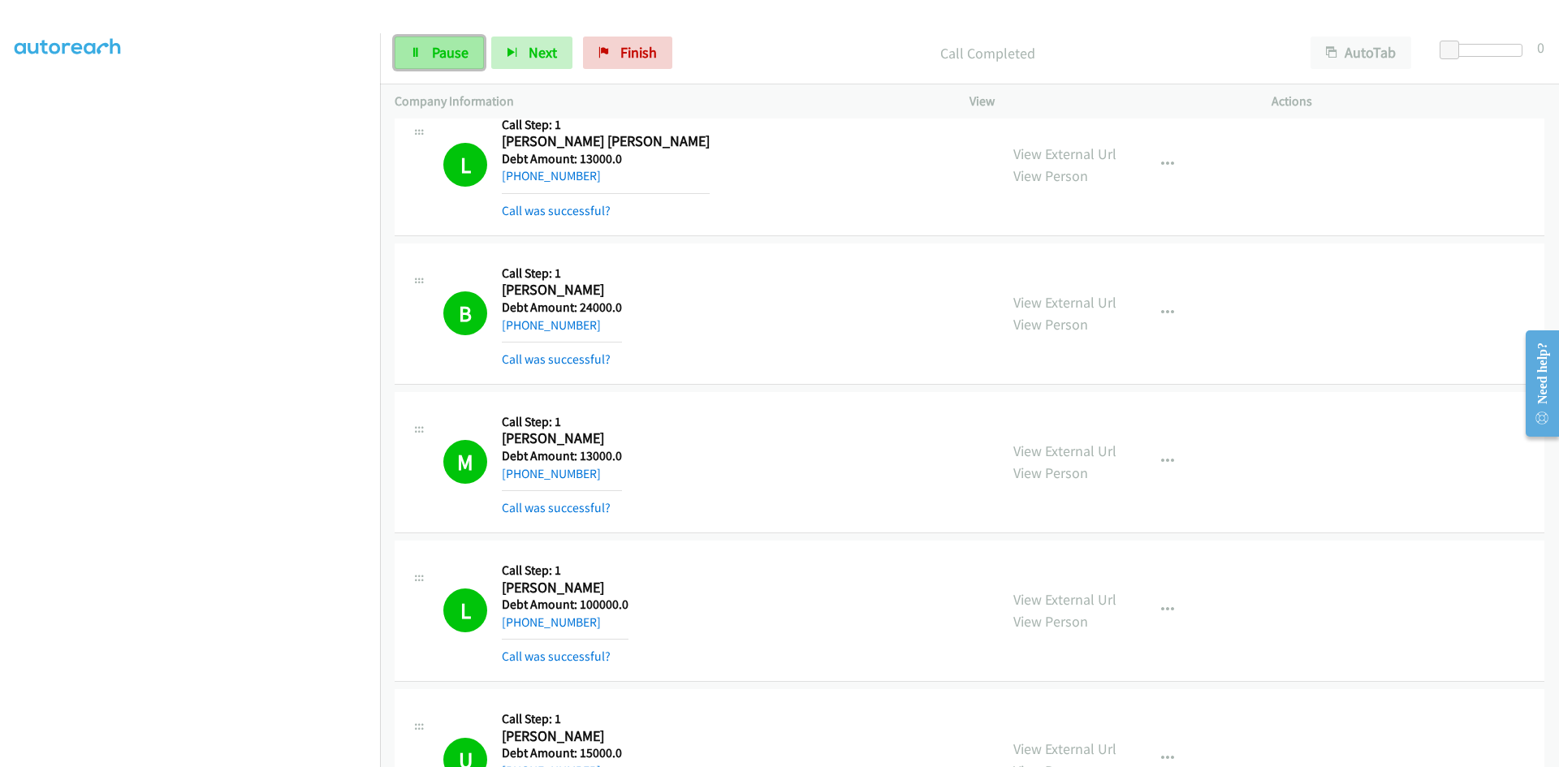
click at [428, 49] on link "Pause" at bounding box center [438, 53] width 89 height 32
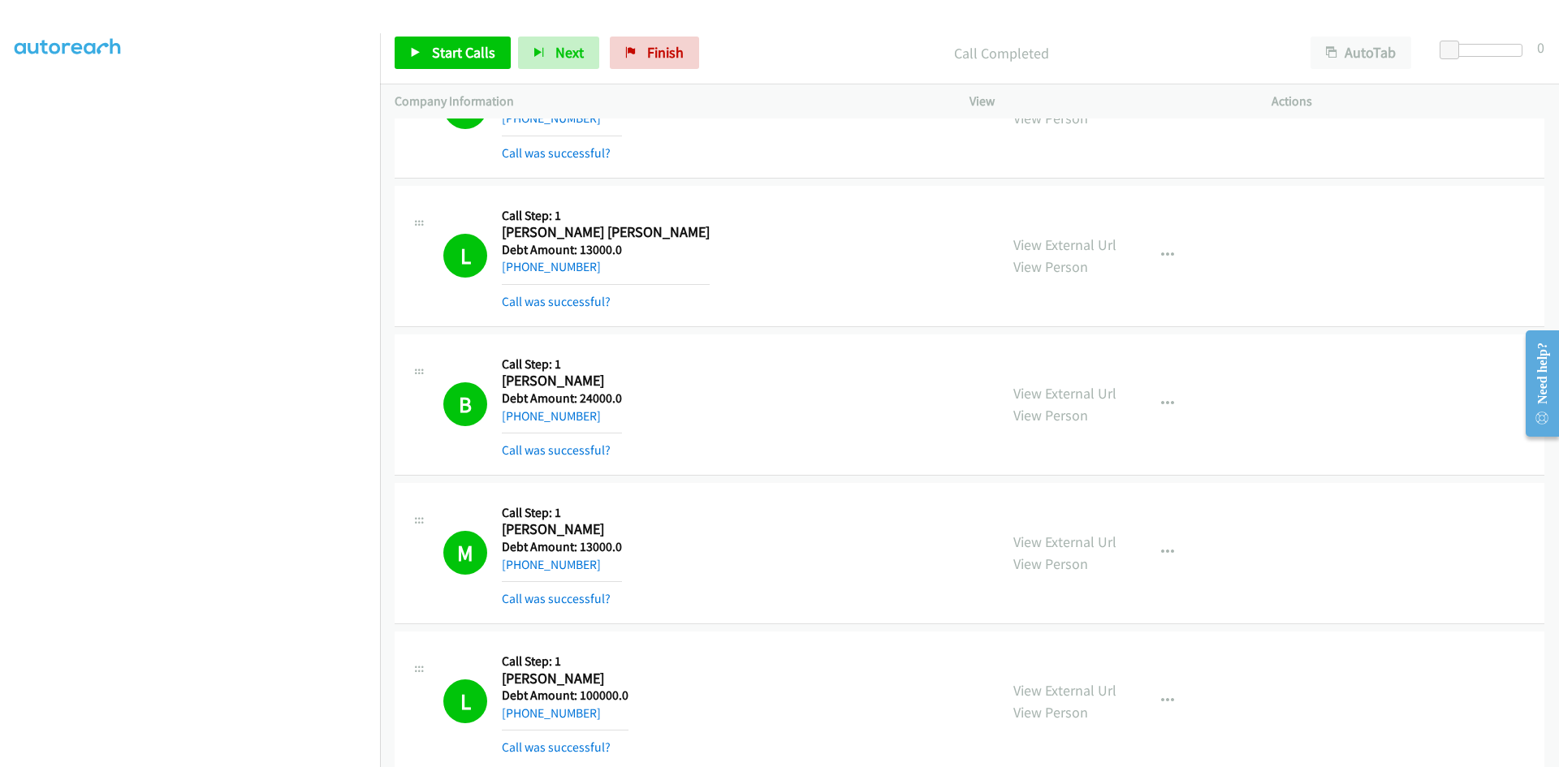
scroll to position [10715, 0]
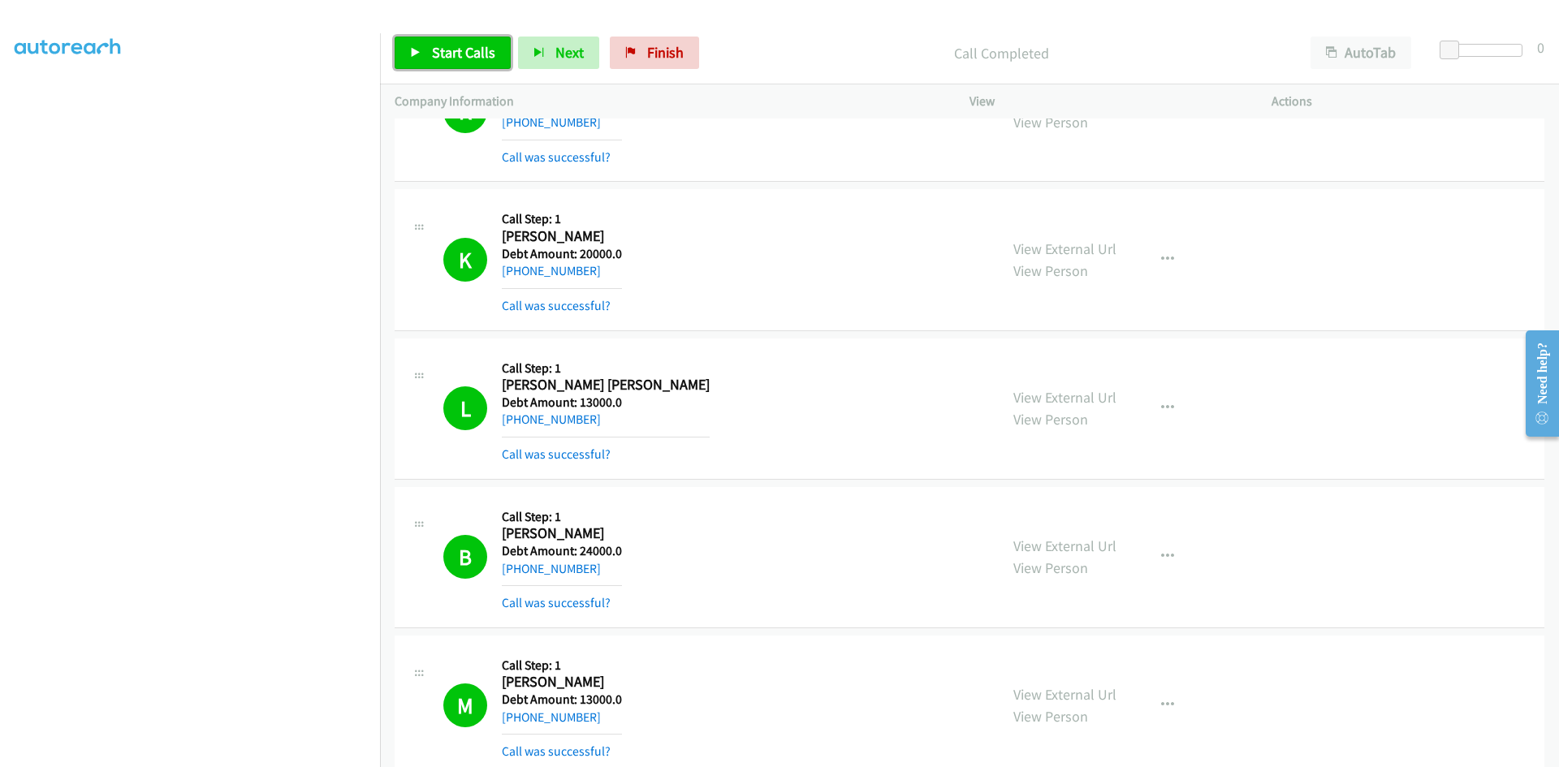
click at [471, 50] on span "Start Calls" at bounding box center [463, 52] width 63 height 19
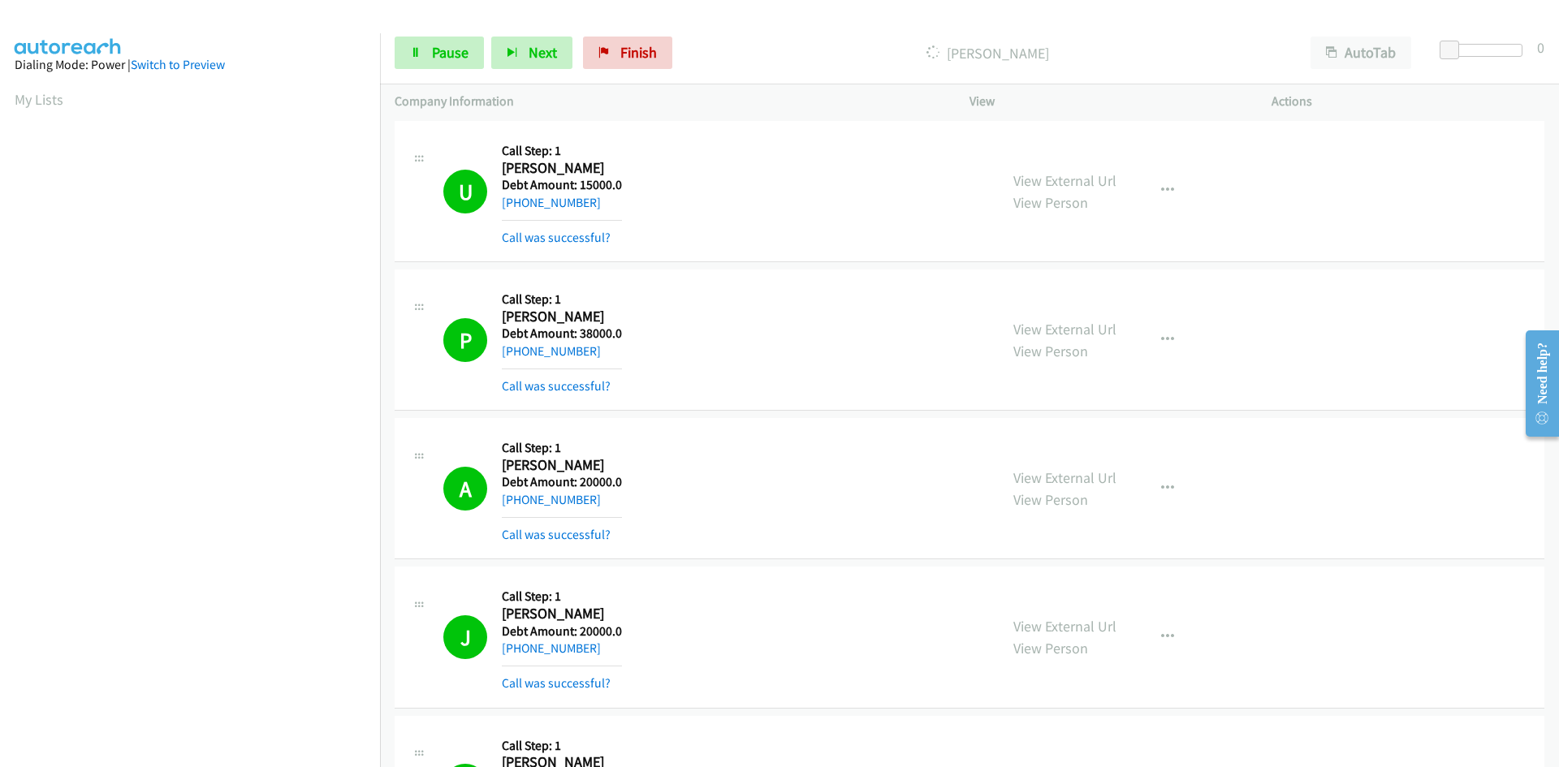
scroll to position [144, 0]
click at [457, 54] on span "Pause" at bounding box center [450, 52] width 37 height 19
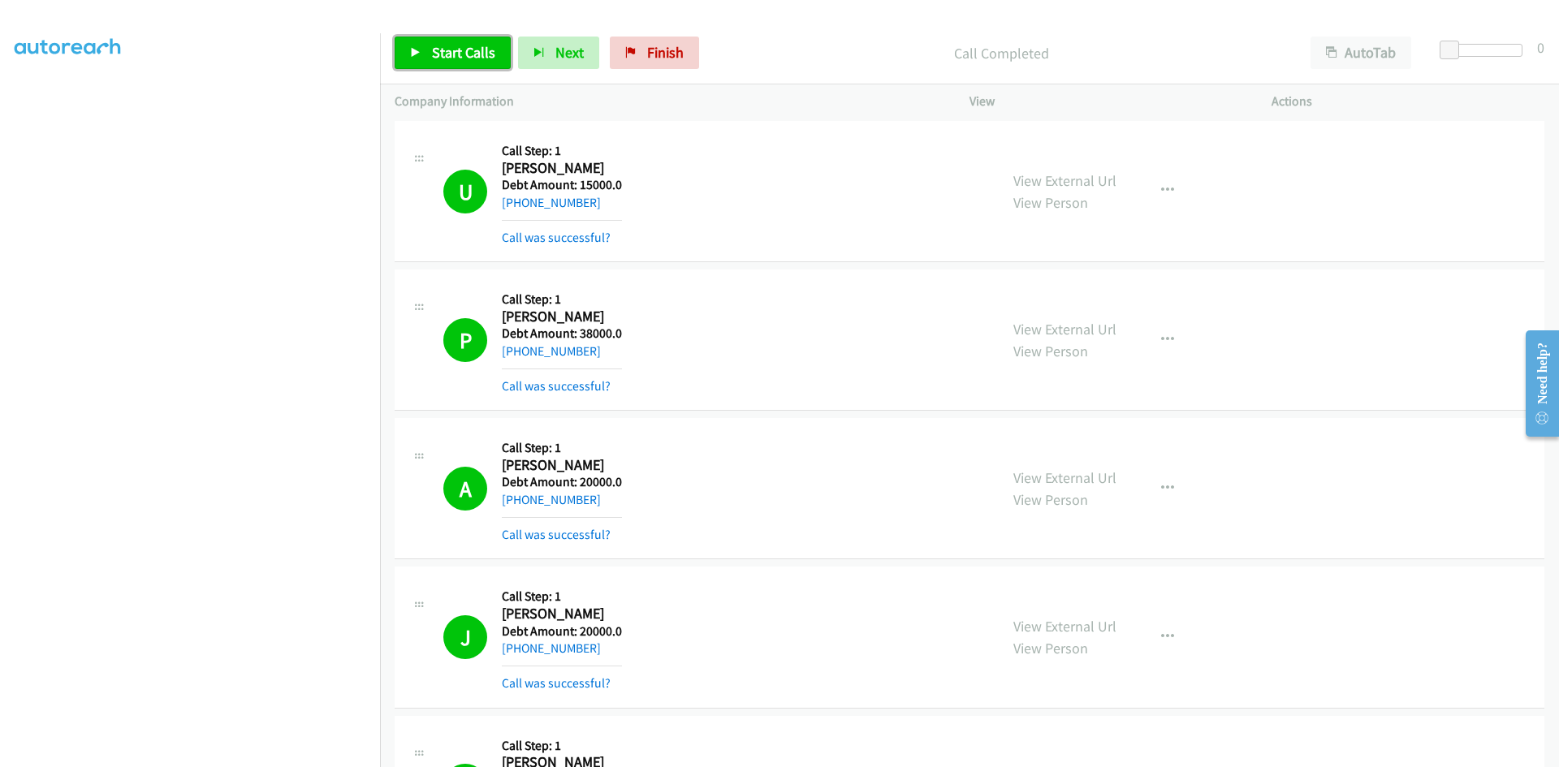
click at [442, 45] on span "Start Calls" at bounding box center [463, 52] width 63 height 19
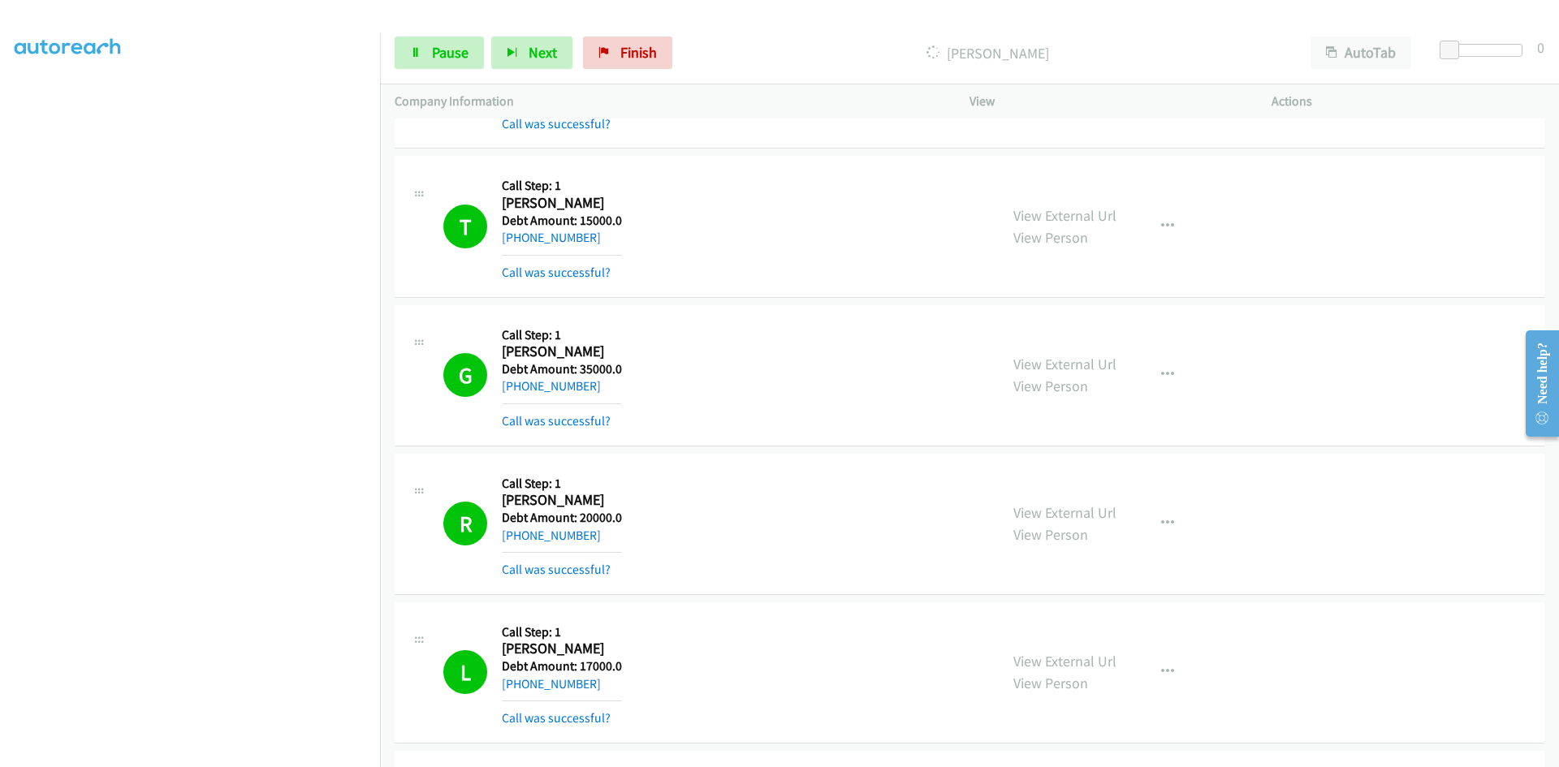
scroll to position [14286, 0]
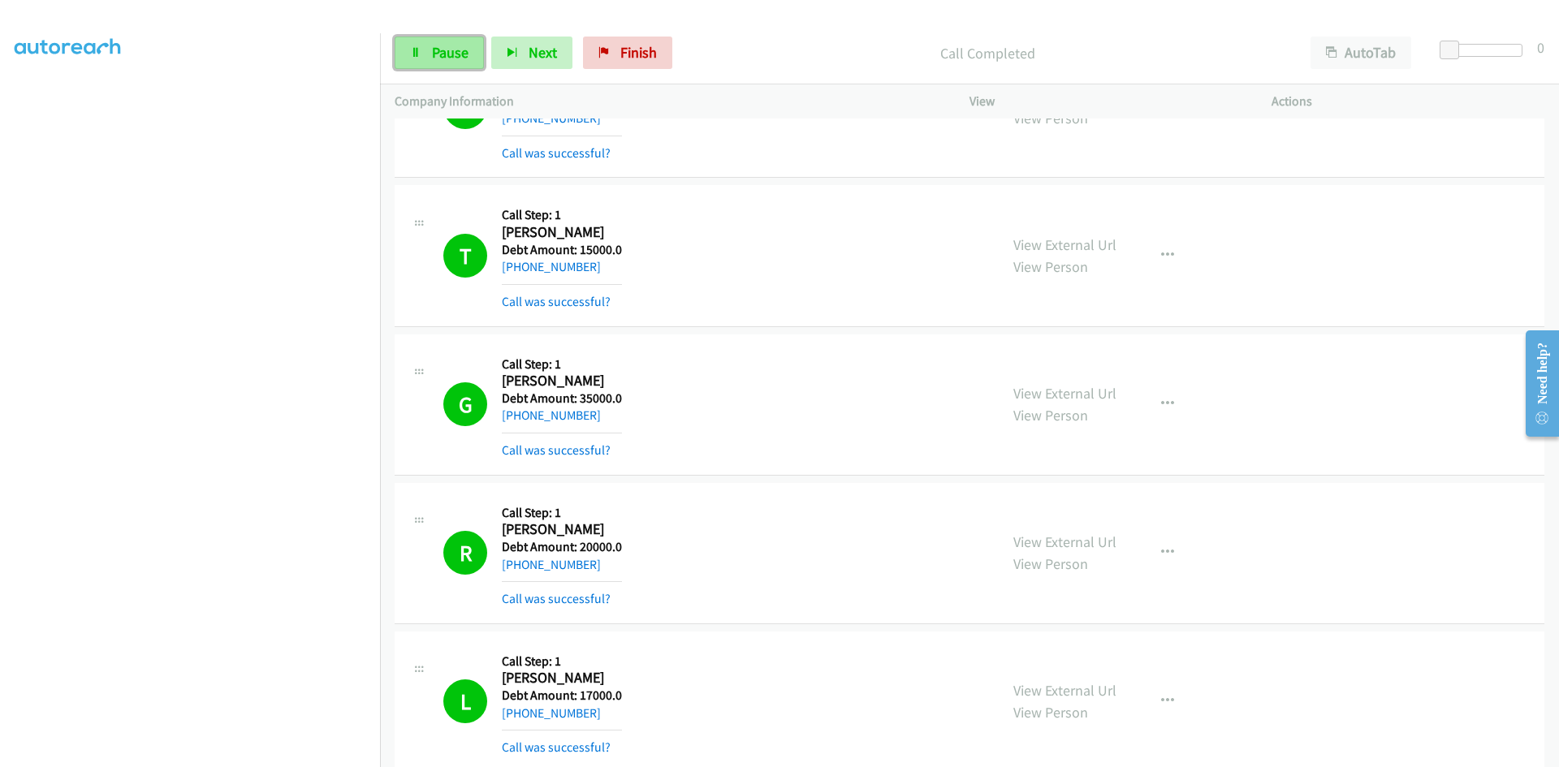
click at [432, 56] on span "Pause" at bounding box center [450, 52] width 37 height 19
click at [436, 56] on span "Start Calls" at bounding box center [463, 52] width 63 height 19
click at [436, 56] on span "Pause" at bounding box center [450, 52] width 37 height 19
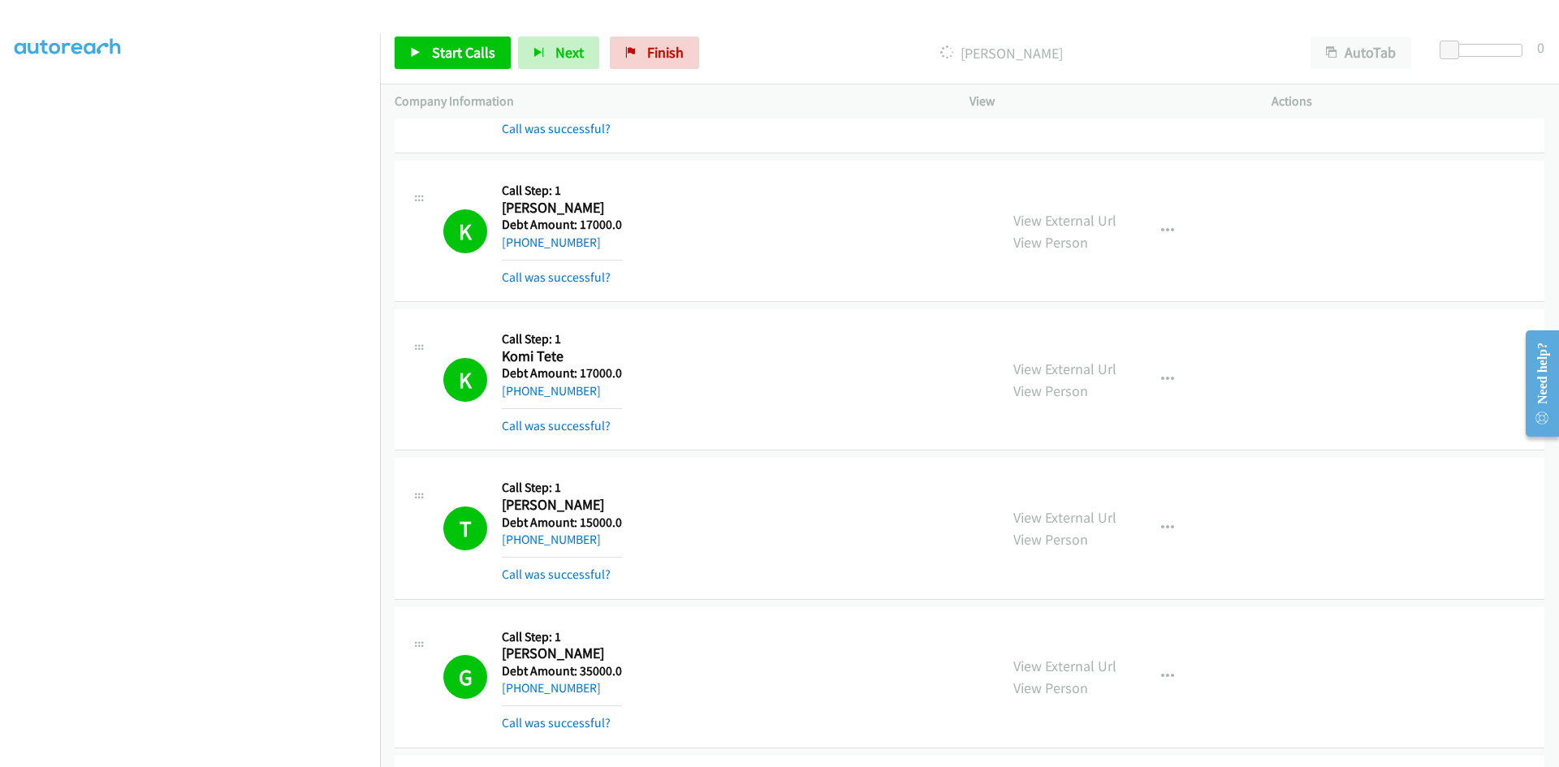
scroll to position [13799, 0]
